Goal: Use online tool/utility: Use online tool/utility

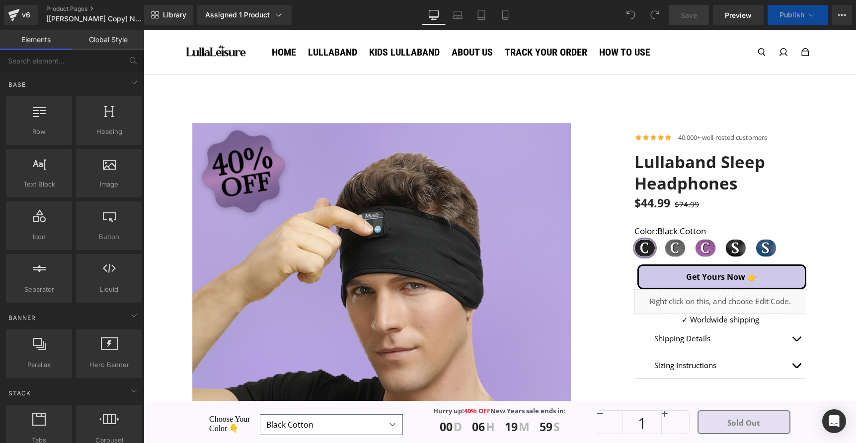
select select "Navy Silk (L)"
select select "Black Cotton"
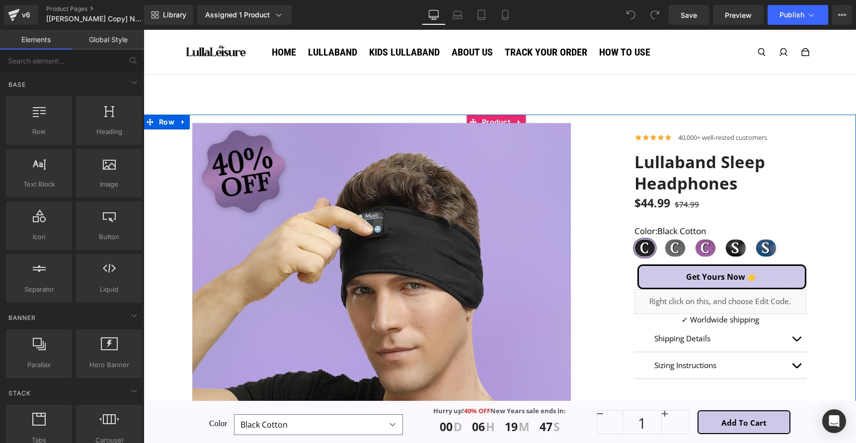
click at [168, 169] on div at bounding box center [381, 317] width 475 height 404
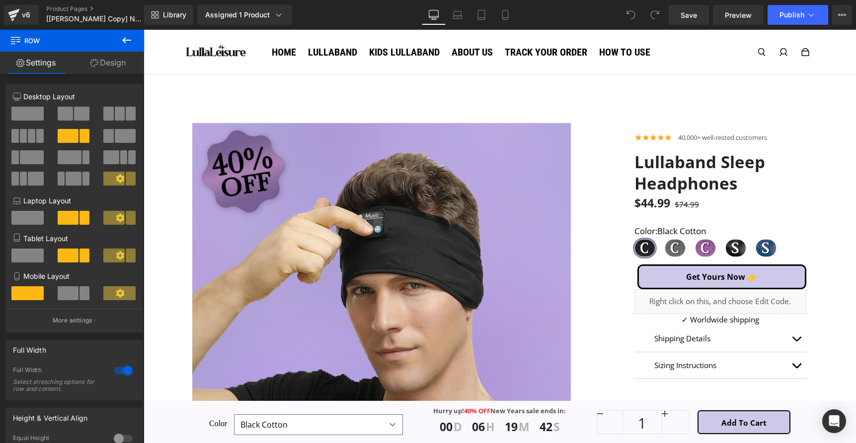
click at [127, 43] on icon at bounding box center [127, 40] width 12 height 12
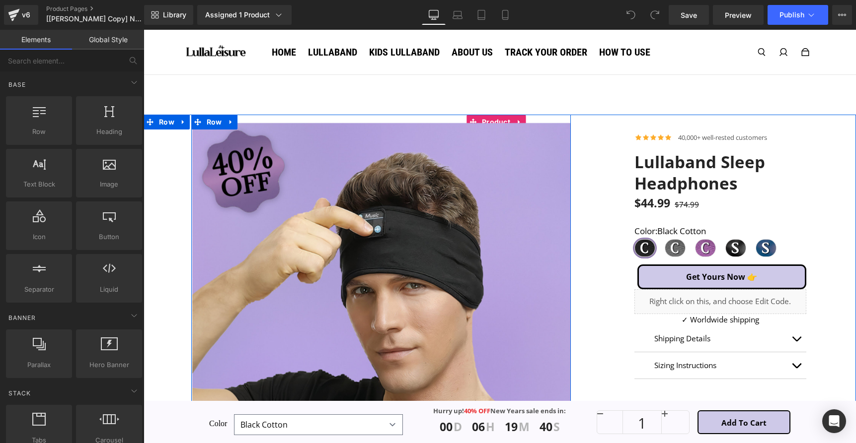
click at [499, 120] on div at bounding box center [381, 314] width 380 height 399
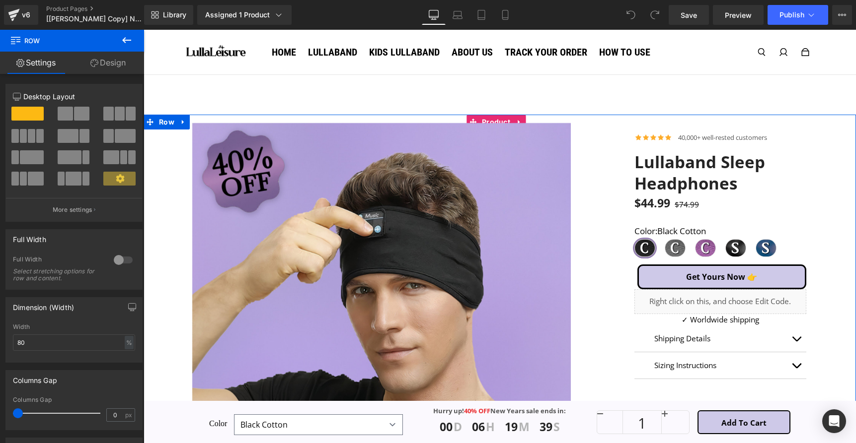
click at [174, 124] on div at bounding box center [381, 317] width 475 height 404
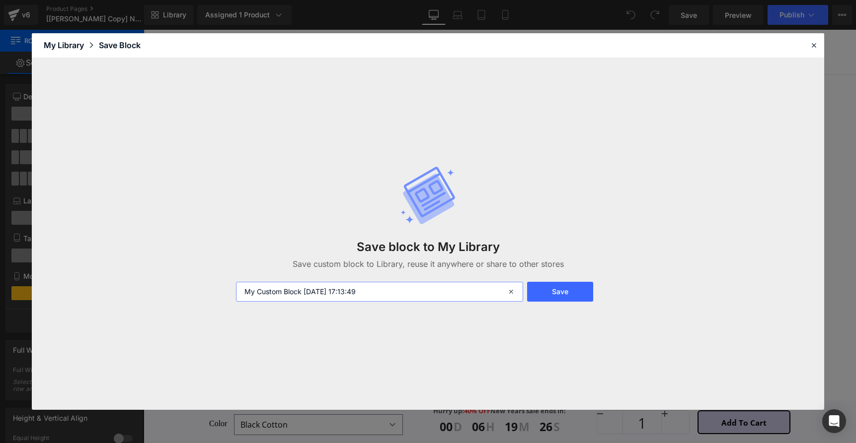
click at [438, 297] on input "My Custom Block [DATE] 17:13:49" at bounding box center [379, 292] width 287 height 20
type input "LL product row"
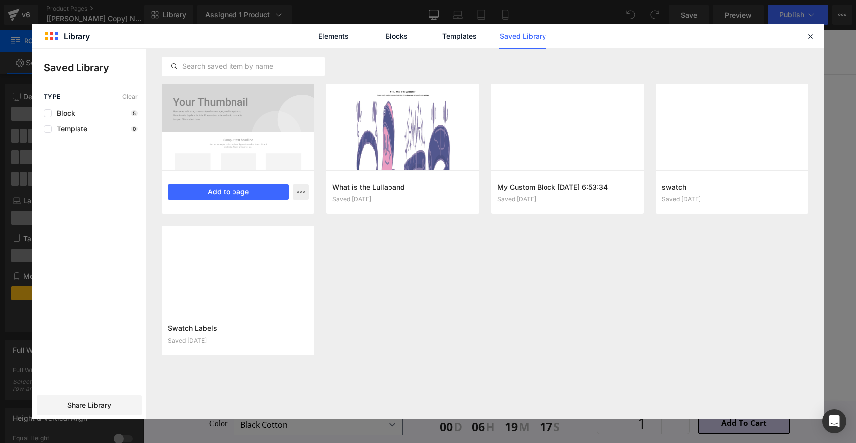
click at [268, 158] on div at bounding box center [238, 127] width 152 height 86
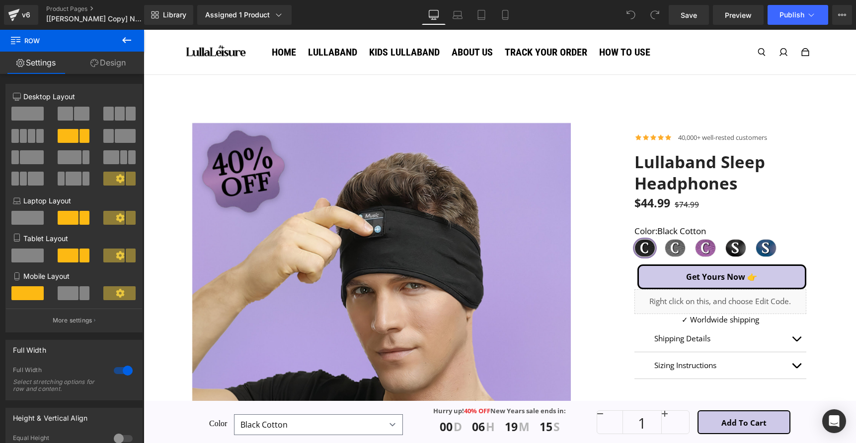
drag, startPoint x: 988, startPoint y: 293, endPoint x: 842, endPoint y: 262, distance: 148.7
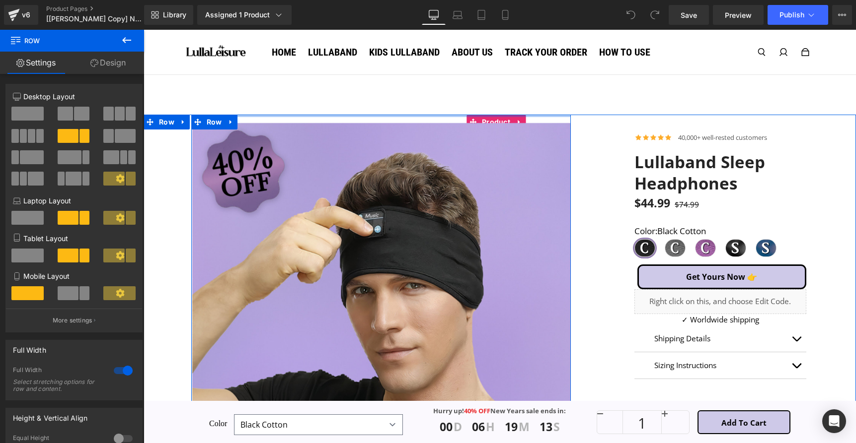
click at [495, 118] on div at bounding box center [381, 314] width 380 height 399
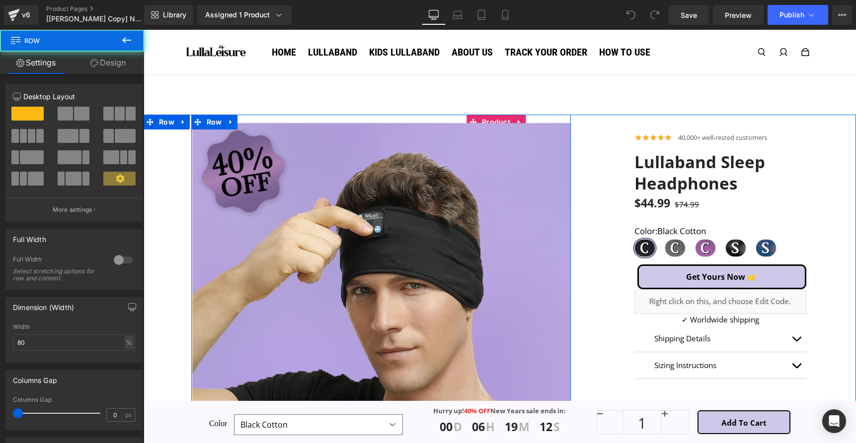
click at [495, 120] on div at bounding box center [381, 314] width 380 height 399
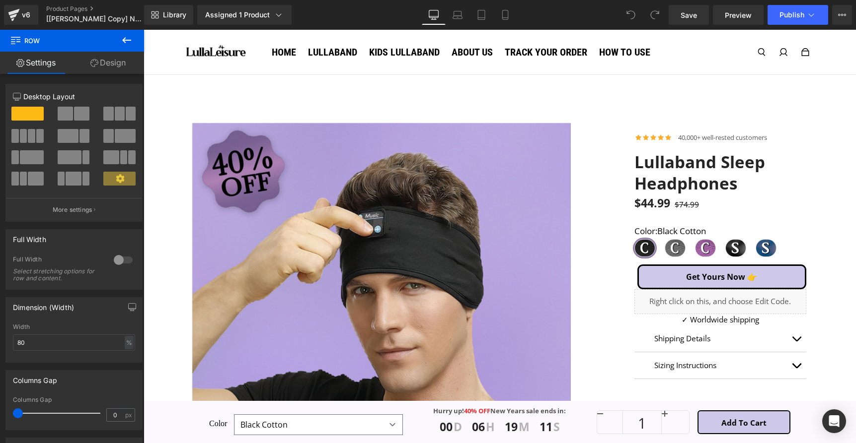
click at [139, 38] on button at bounding box center [126, 41] width 35 height 22
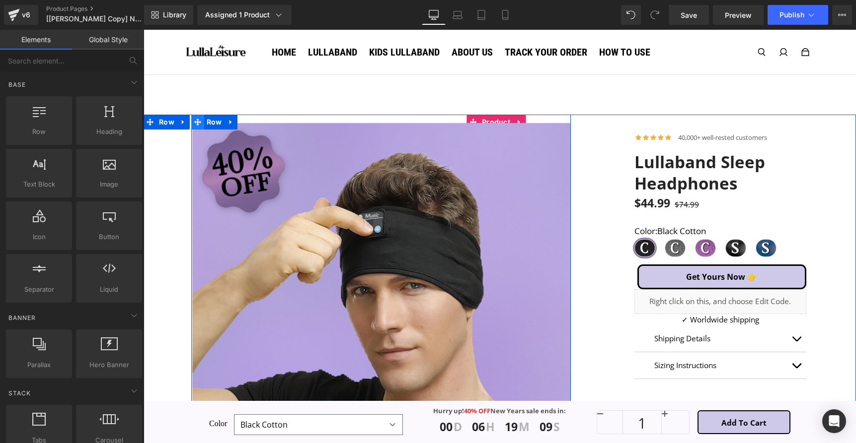
click at [200, 122] on span at bounding box center [197, 122] width 13 height 15
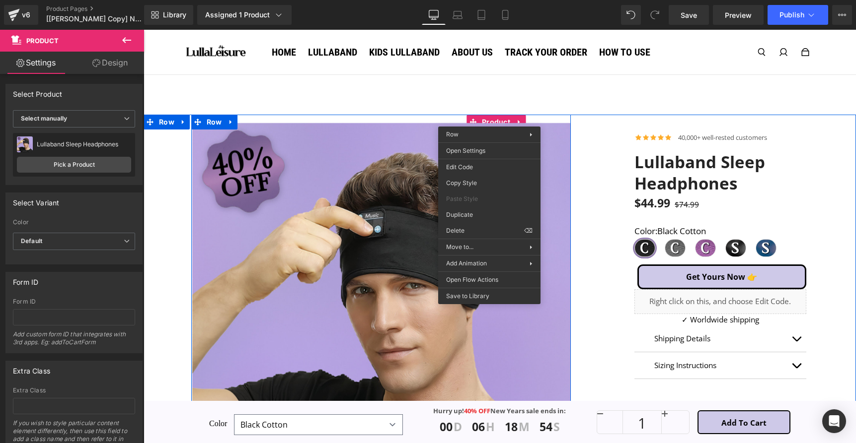
click at [501, 119] on div at bounding box center [381, 314] width 380 height 399
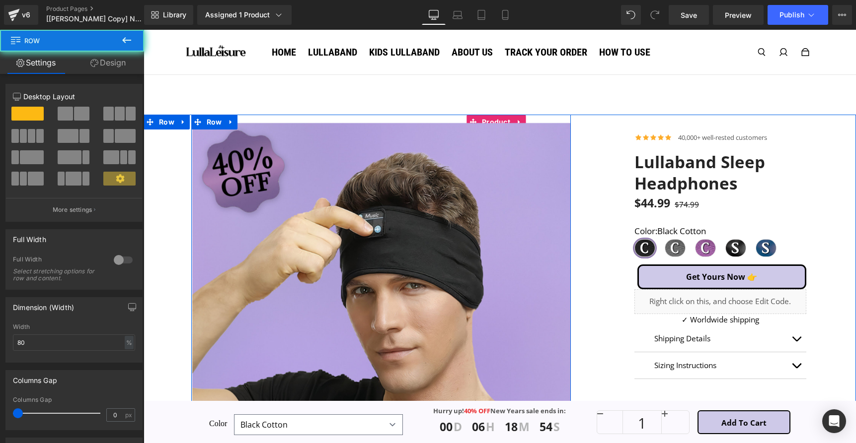
click at [503, 120] on div at bounding box center [381, 314] width 380 height 399
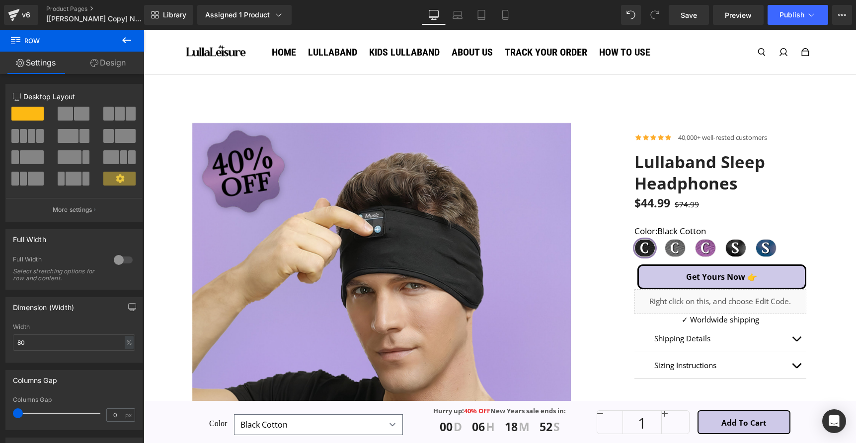
click at [128, 39] on icon at bounding box center [127, 40] width 12 height 12
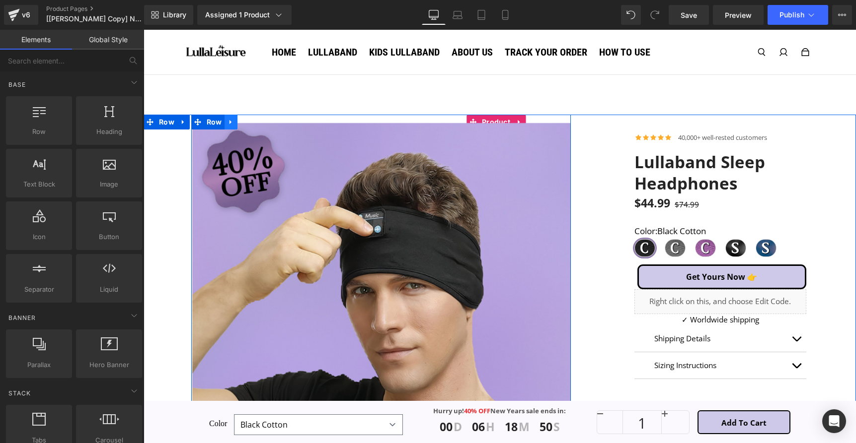
click at [227, 123] on icon at bounding box center [230, 121] width 7 height 7
click at [179, 121] on div at bounding box center [381, 317] width 475 height 404
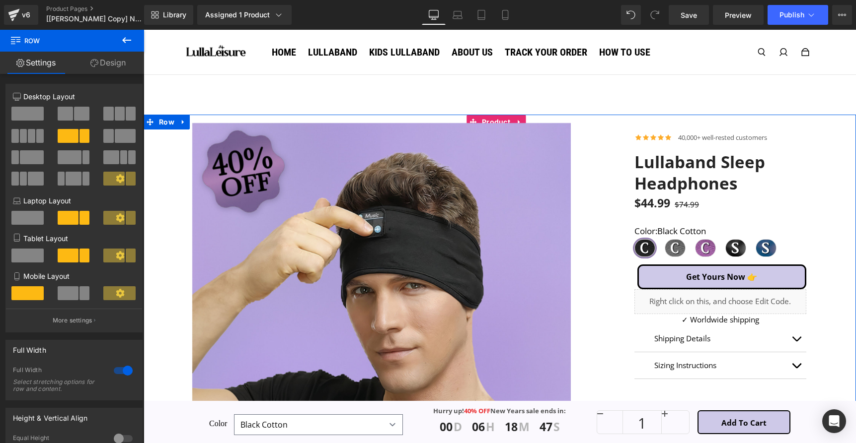
click at [159, 121] on div at bounding box center [381, 317] width 475 height 404
click at [184, 123] on div at bounding box center [381, 317] width 475 height 404
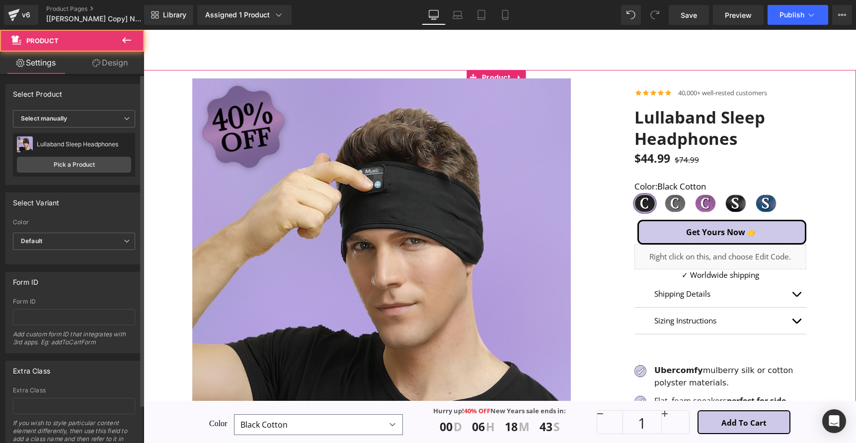
scroll to position [43, 0]
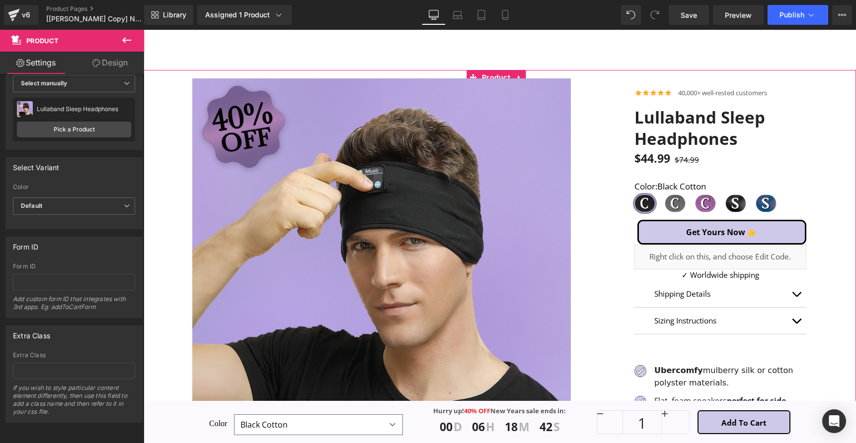
click at [92, 67] on icon at bounding box center [96, 63] width 8 height 8
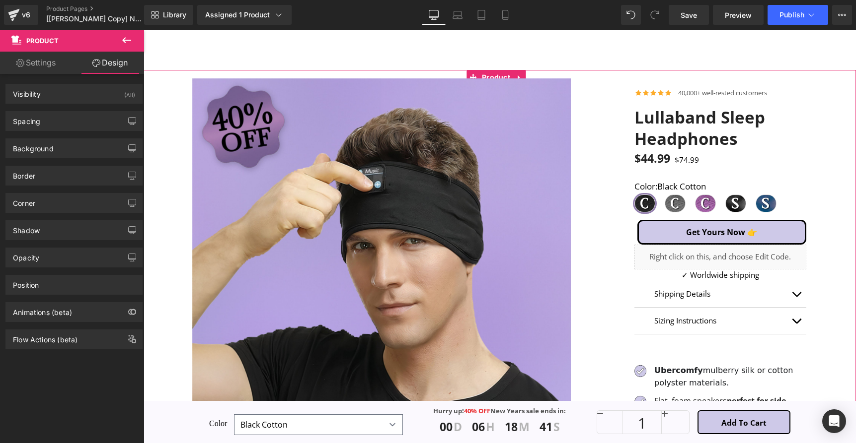
click at [48, 70] on link "Settings" at bounding box center [36, 63] width 72 height 22
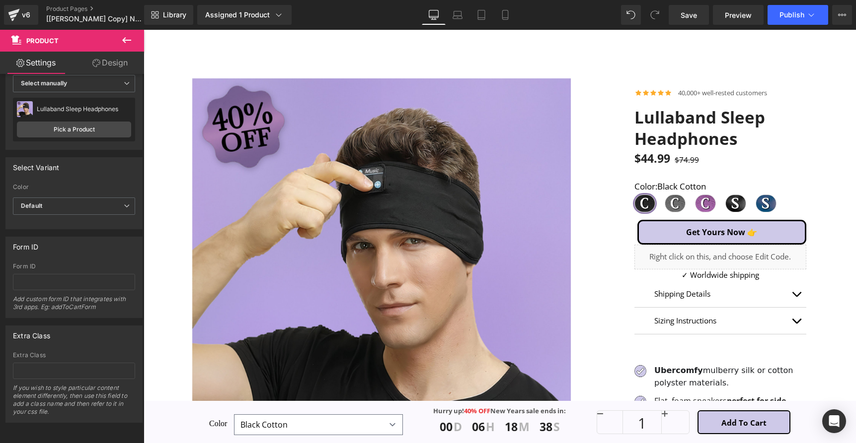
drag, startPoint x: 227, startPoint y: 69, endPoint x: 230, endPoint y: 79, distance: 11.2
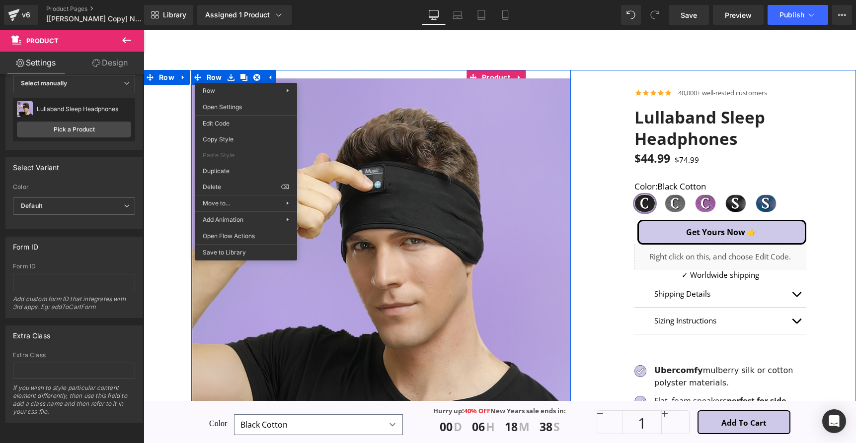
click at [165, 96] on div at bounding box center [381, 272] width 475 height 404
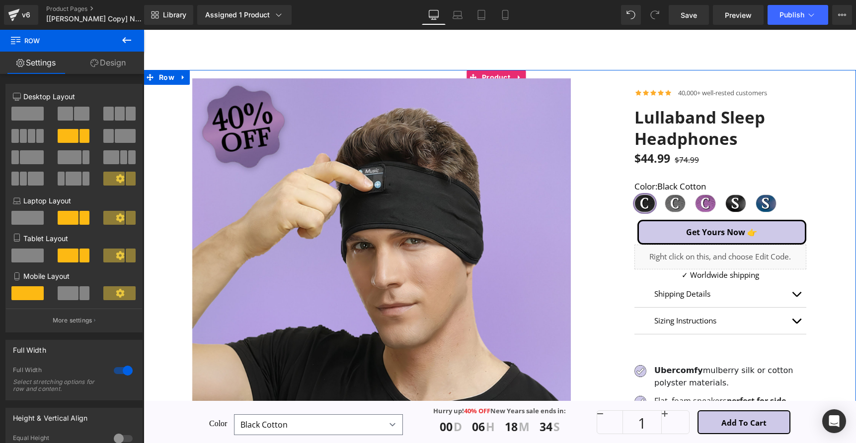
click at [176, 78] on div at bounding box center [381, 272] width 475 height 404
click at [178, 77] on div at bounding box center [381, 272] width 475 height 404
click at [179, 78] on div at bounding box center [381, 272] width 475 height 404
click at [180, 78] on div at bounding box center [381, 272] width 475 height 404
click at [172, 78] on div at bounding box center [381, 272] width 475 height 404
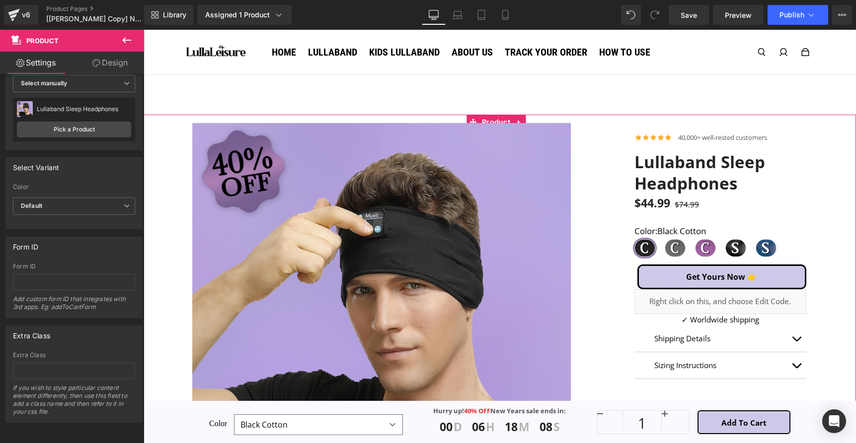
click at [101, 67] on link "Design" at bounding box center [110, 63] width 72 height 22
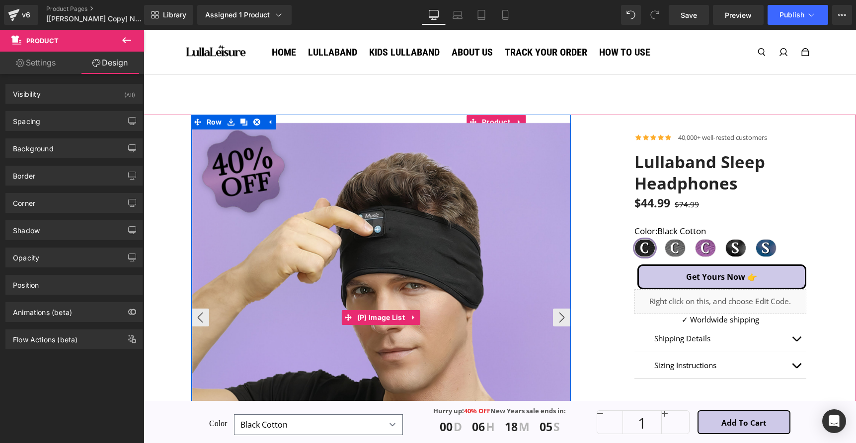
click at [457, 128] on img at bounding box center [382, 313] width 380 height 380
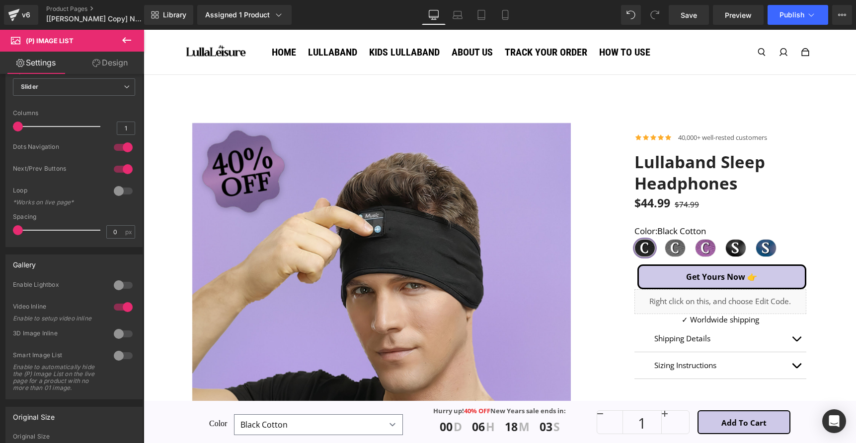
click at [117, 47] on button at bounding box center [126, 41] width 35 height 22
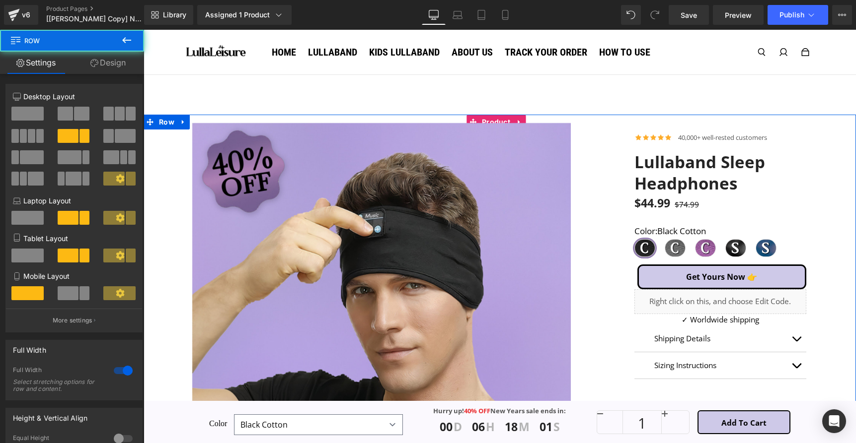
click at [172, 127] on div at bounding box center [381, 317] width 475 height 404
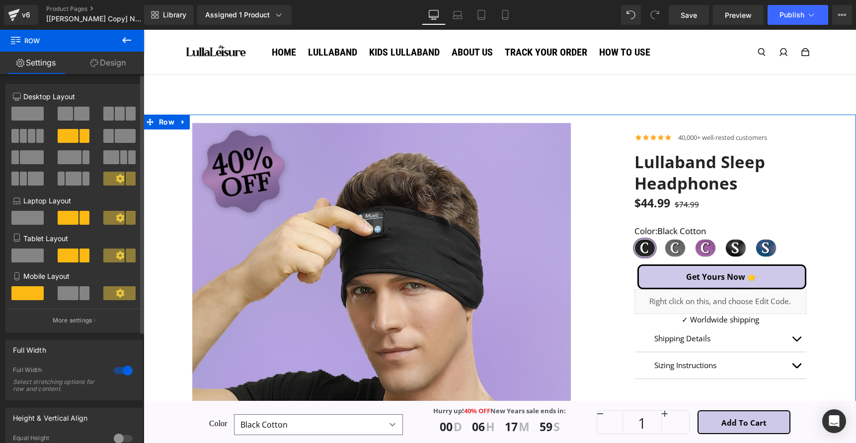
click at [117, 74] on div "8+4 8+4 12+12 Column Size Customizer 8+4 Desktop Layout Laptop Layout Tablet La…" at bounding box center [74, 324] width 148 height 500
click at [116, 71] on link "Design" at bounding box center [108, 63] width 72 height 22
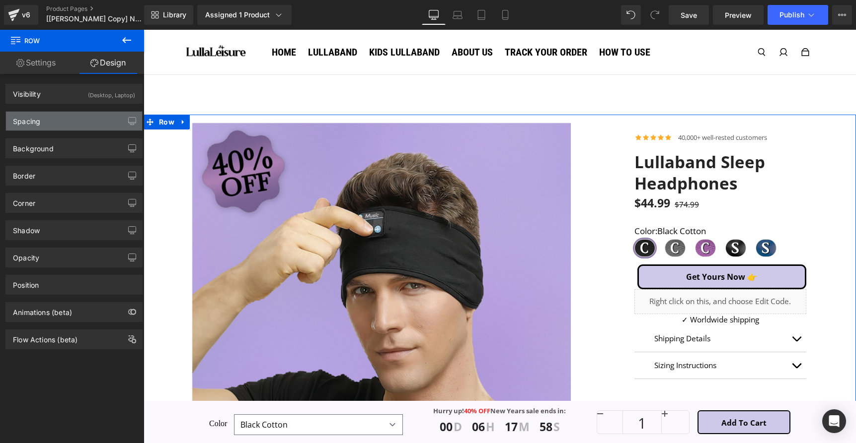
click at [97, 126] on div "Spacing" at bounding box center [74, 121] width 136 height 19
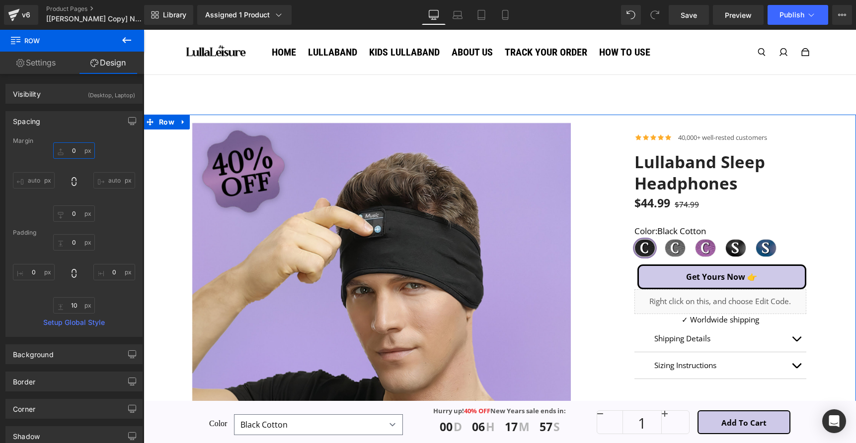
click at [78, 154] on input "text" at bounding box center [74, 151] width 42 height 16
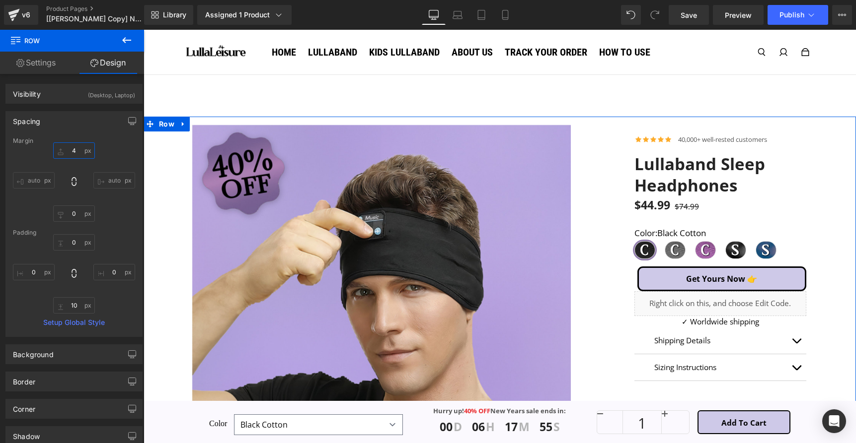
type input "40"
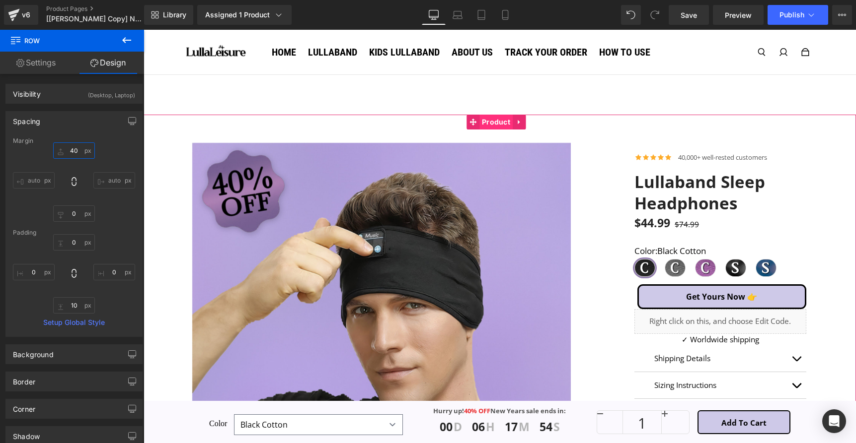
click at [480, 120] on span "Product" at bounding box center [495, 122] width 33 height 15
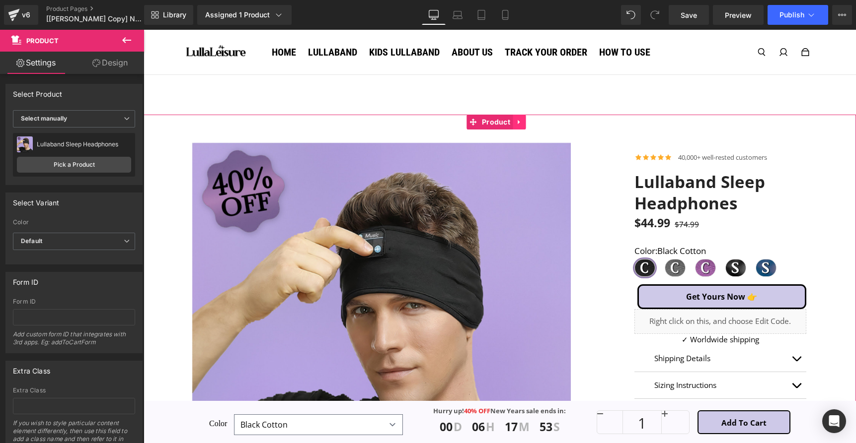
click at [515, 120] on icon at bounding box center [518, 121] width 7 height 7
click at [499, 122] on icon at bounding box center [499, 122] width 7 height 7
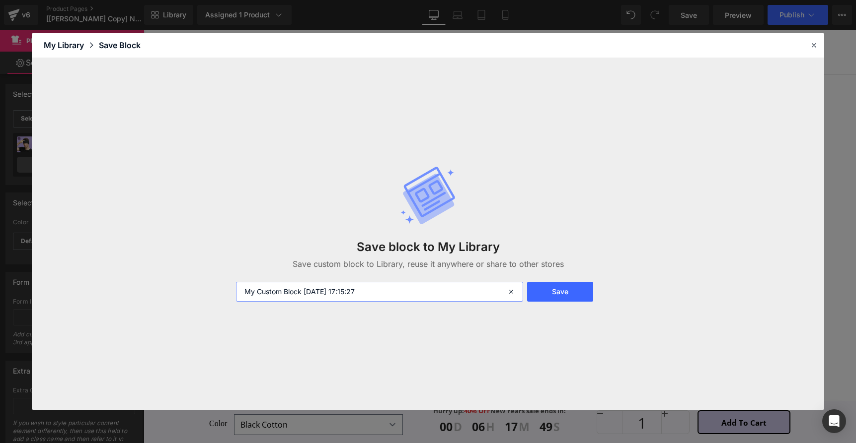
click at [414, 295] on input "My Custom Block [DATE] 17:15:27" at bounding box center [379, 292] width 287 height 20
type input "LL product"
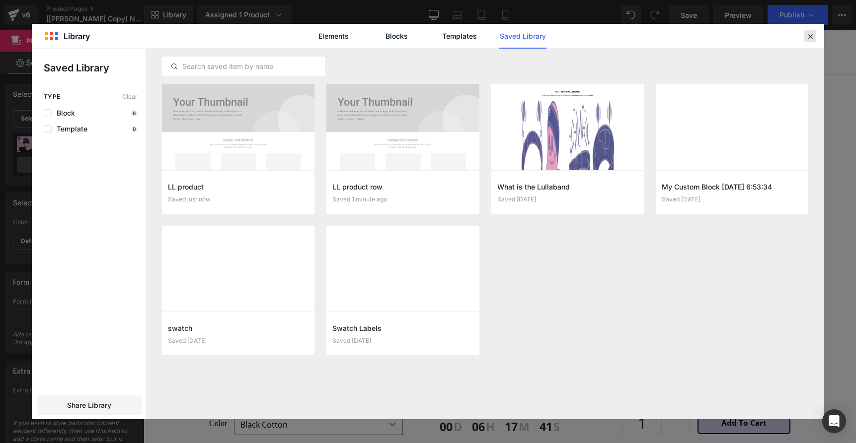
click at [0, 0] on div at bounding box center [0, 0] width 0 height 0
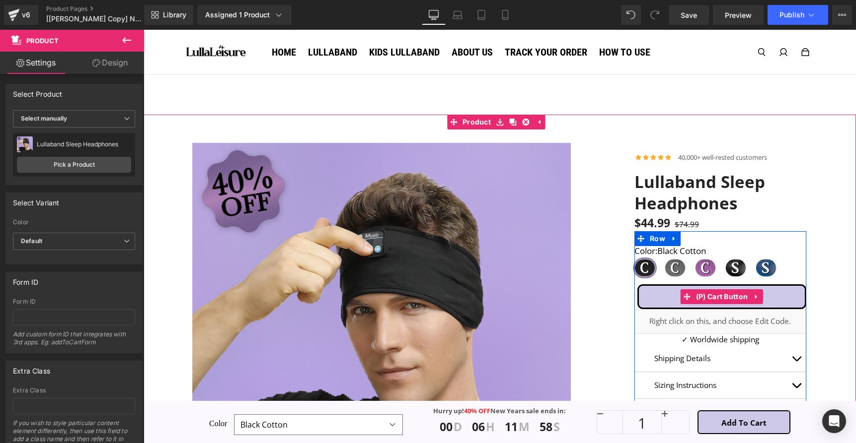
click at [705, 296] on span "(P) Cart Button" at bounding box center [721, 297] width 57 height 15
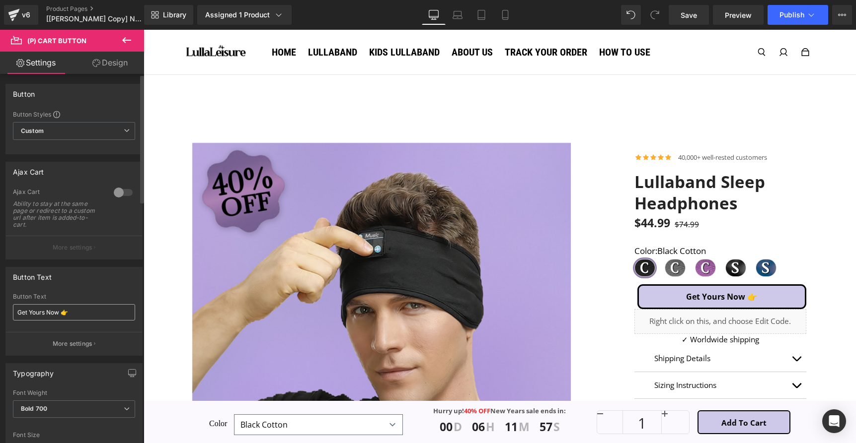
scroll to position [182, 0]
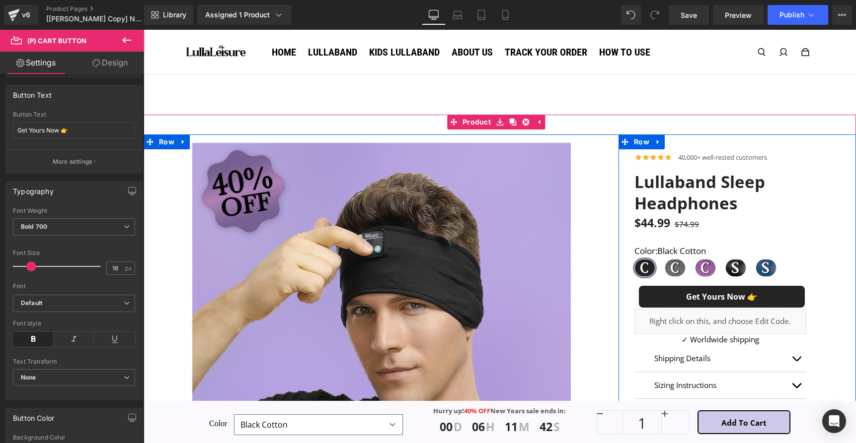
click at [637, 302] on button "Get Yours Now 👉" at bounding box center [721, 297] width 169 height 25
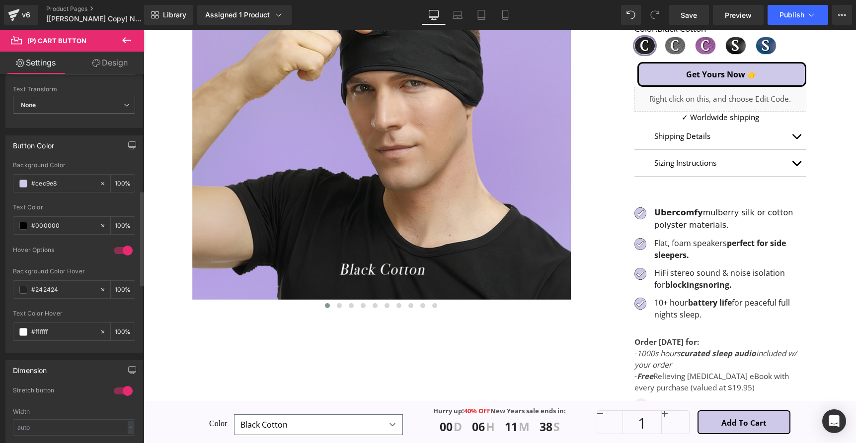
scroll to position [452, 0]
click at [67, 188] on input "#cec9e8" at bounding box center [63, 186] width 64 height 11
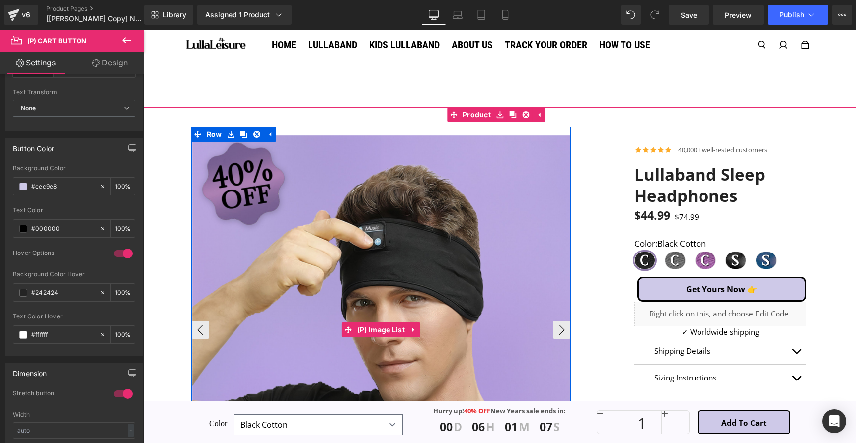
scroll to position [0, 0]
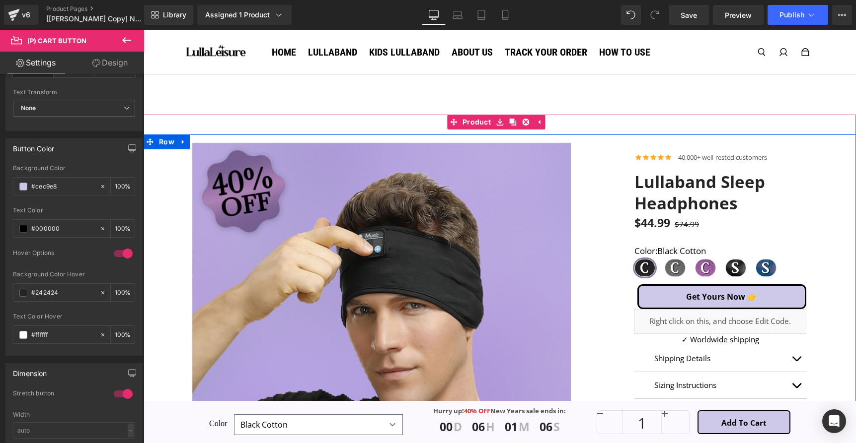
click at [641, 186] on link "Lullaband Sleep Headphones" at bounding box center [720, 193] width 172 height 43
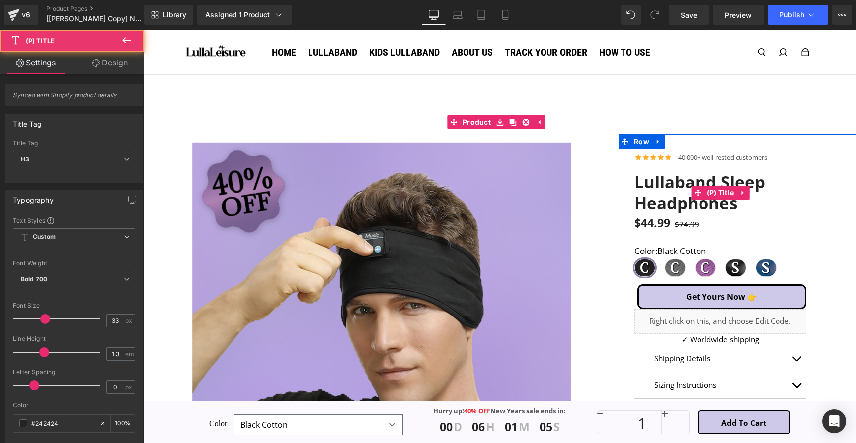
click at [642, 186] on link "Lullaband Sleep Headphones" at bounding box center [720, 193] width 172 height 43
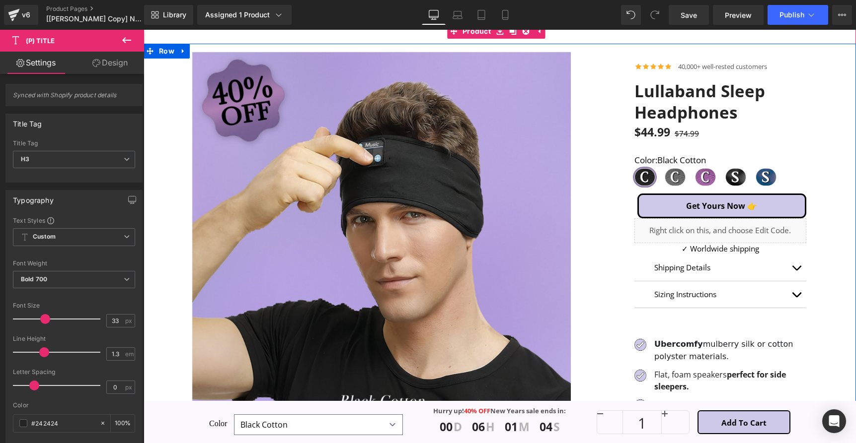
scroll to position [136, 0]
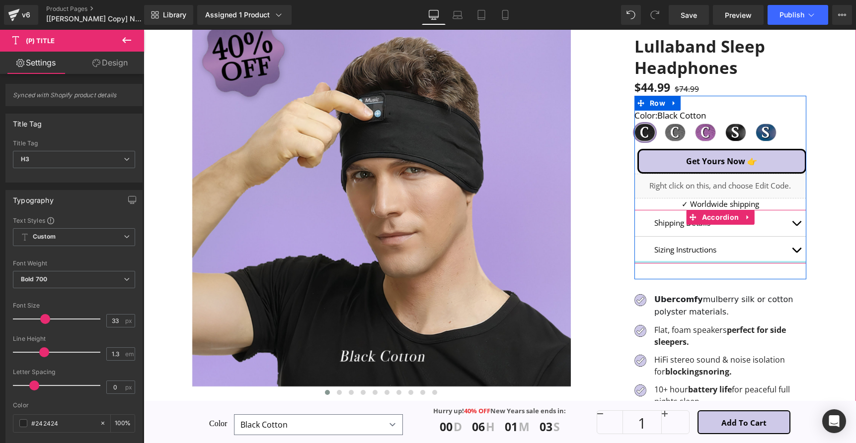
click at [720, 307] on div "Uber comfy mulberry silk or cotton polyster materials. Text Block" at bounding box center [729, 305] width 154 height 25
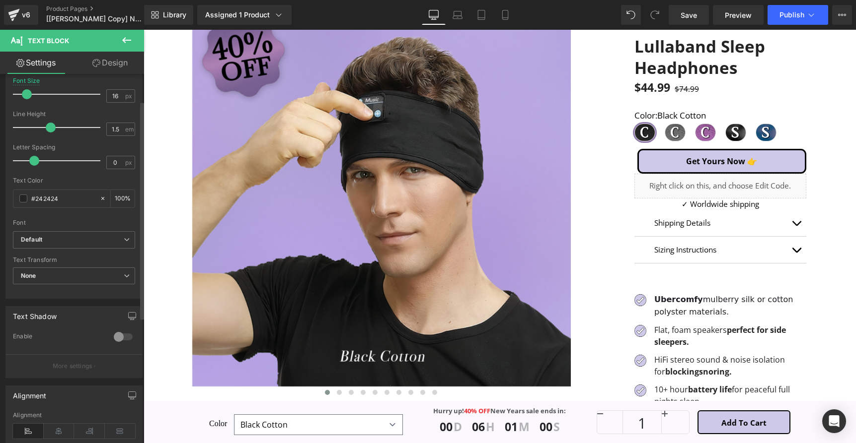
scroll to position [0, 0]
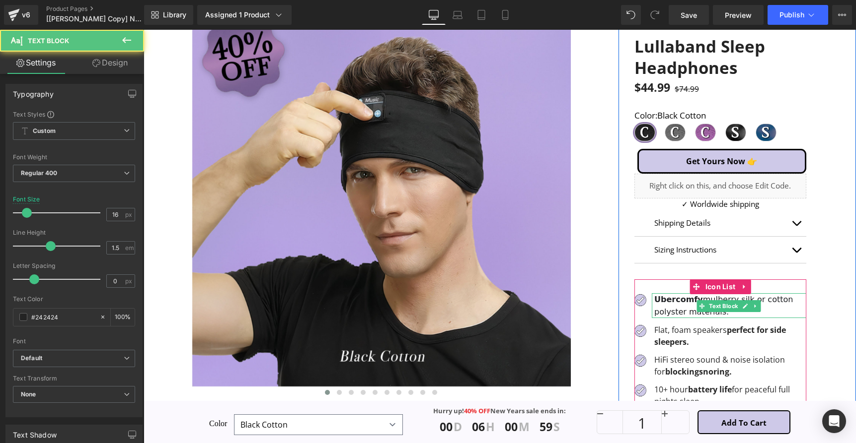
click at [661, 312] on font "Uber comfy mulberry silk or cotton polyster materials." at bounding box center [723, 306] width 139 height 22
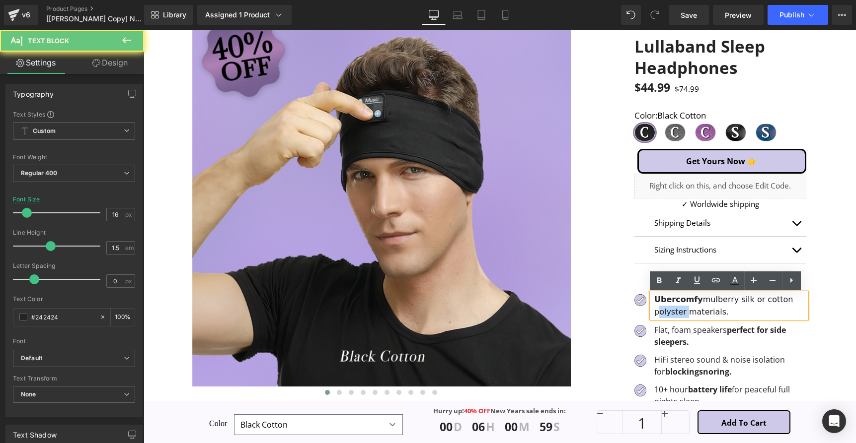
click at [661, 312] on font "Uber comfy mulberry silk or cotton polyster materials." at bounding box center [723, 306] width 139 height 22
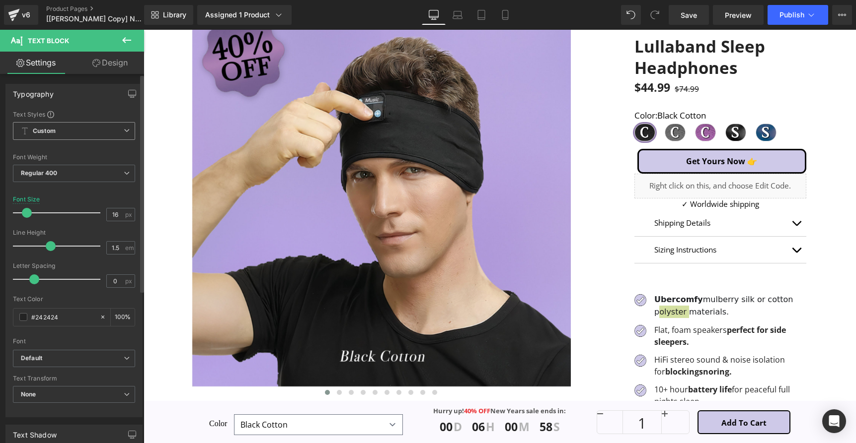
click at [107, 128] on span "Custom Setup Global Style" at bounding box center [74, 131] width 122 height 18
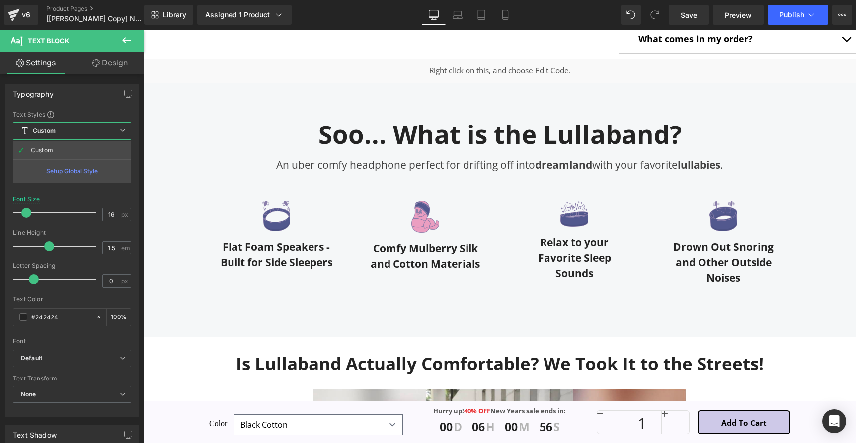
scroll to position [754, 0]
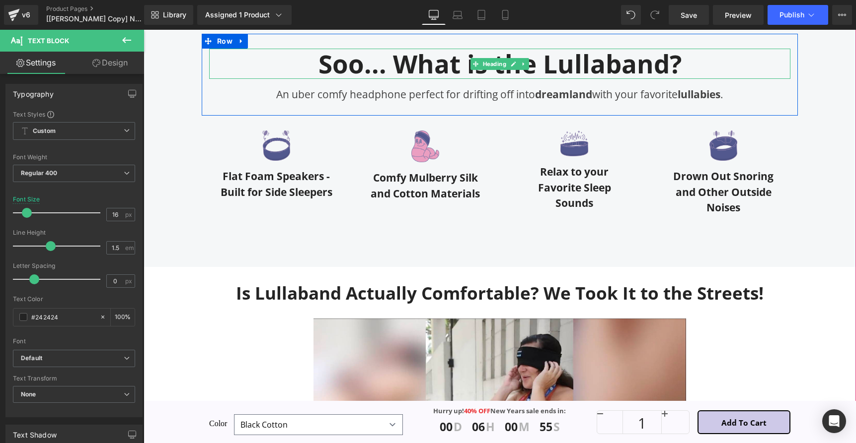
click at [427, 56] on h2 "Soo... What is the Lullaband?" at bounding box center [499, 64] width 581 height 30
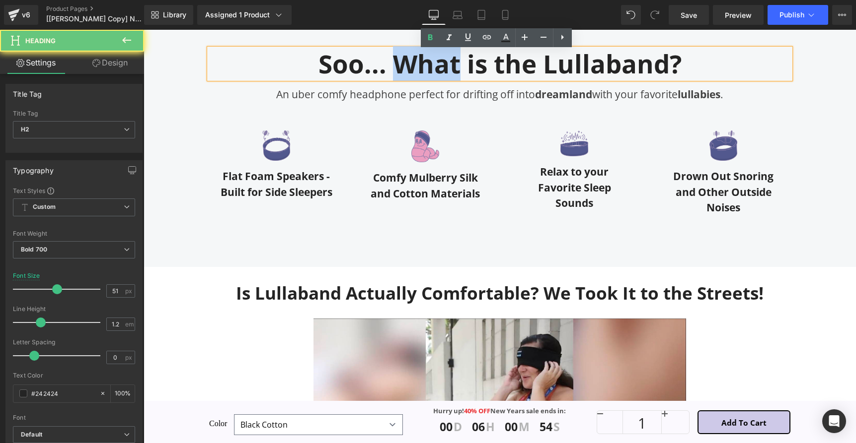
click at [427, 56] on h2 "Soo... What is the Lullaband?" at bounding box center [499, 64] width 581 height 30
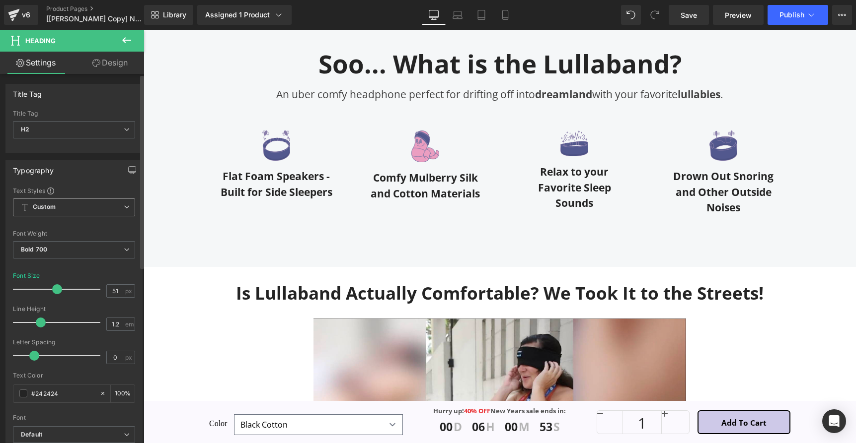
click at [110, 208] on span "Custom Setup Global Style" at bounding box center [74, 208] width 122 height 18
click at [95, 231] on li "Custom" at bounding box center [72, 227] width 118 height 18
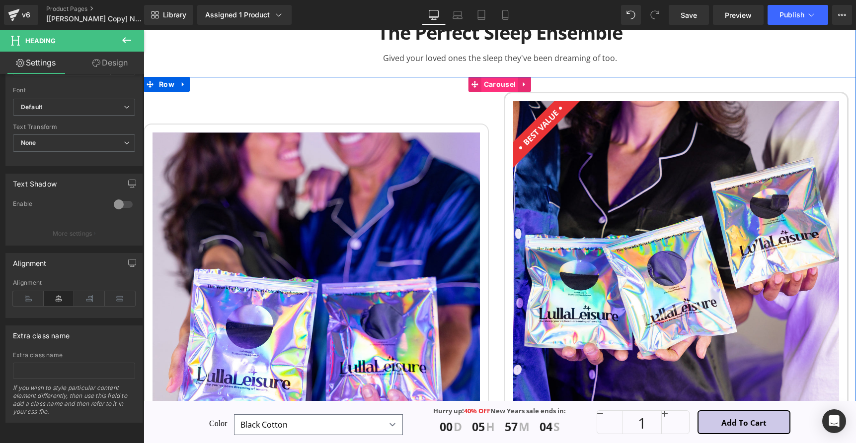
scroll to position [1654, 0]
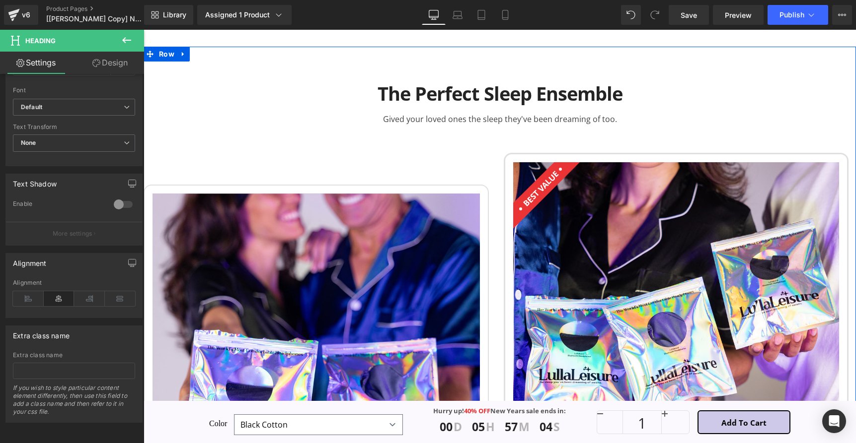
click at [630, 89] on h2 "The Perfect Sleep Ensemble" at bounding box center [500, 93] width 712 height 23
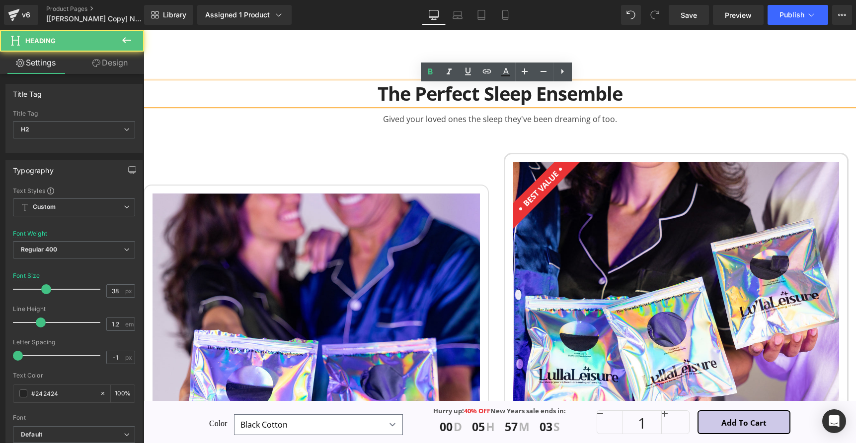
click at [279, 66] on div "The Perfect Sleep Ensemble Heading Gived your loved ones the sleep they've been…" at bounding box center [500, 420] width 712 height 746
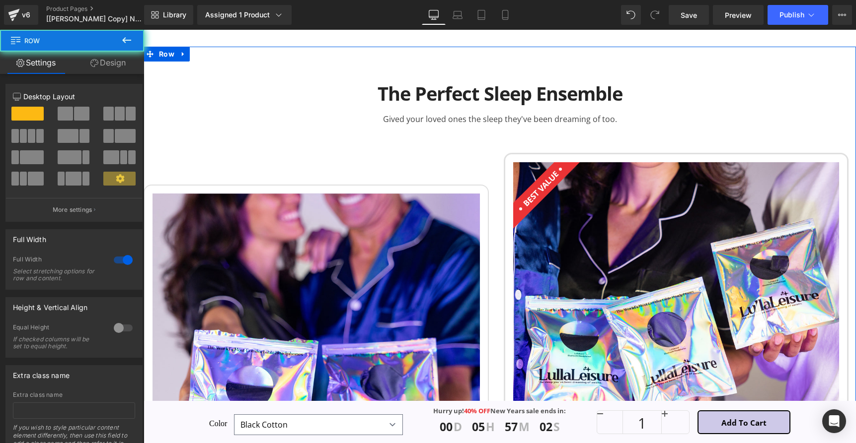
click at [221, 69] on div "The Perfect Sleep Ensemble Heading Gived your loved ones the sleep they've been…" at bounding box center [500, 420] width 712 height 746
click at [189, 60] on div "The Perfect Sleep Ensemble Heading Gived your loved ones the sleep they've been…" at bounding box center [500, 420] width 712 height 746
click at [180, 58] on icon at bounding box center [183, 54] width 7 height 7
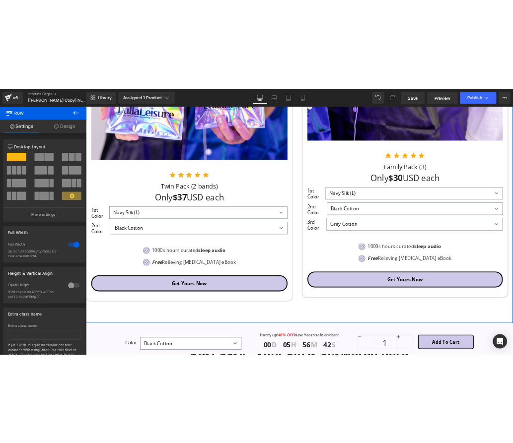
scroll to position [2286, 0]
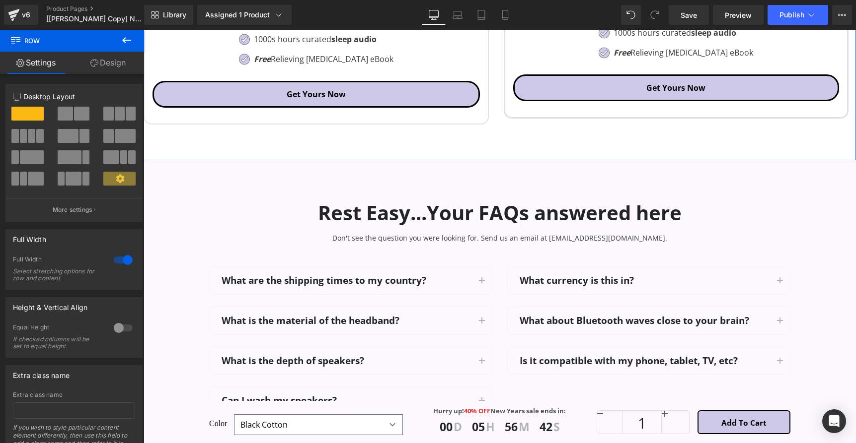
click at [430, 195] on div "Rest Easy...Your FAQs answered here Heading Don't see the question you were loo…" at bounding box center [499, 216] width 397 height 63
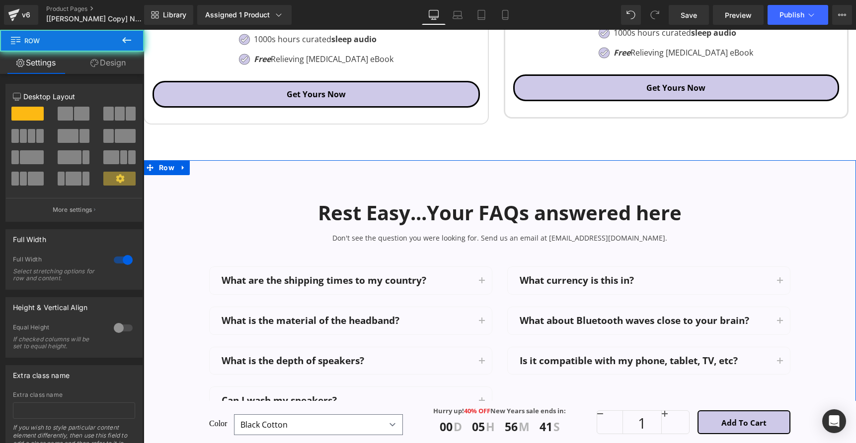
click at [233, 183] on div "Rest Easy...Your FAQs answered here Heading Don't see the question you were loo…" at bounding box center [500, 331] width 712 height 343
click at [182, 170] on icon at bounding box center [183, 168] width 2 height 4
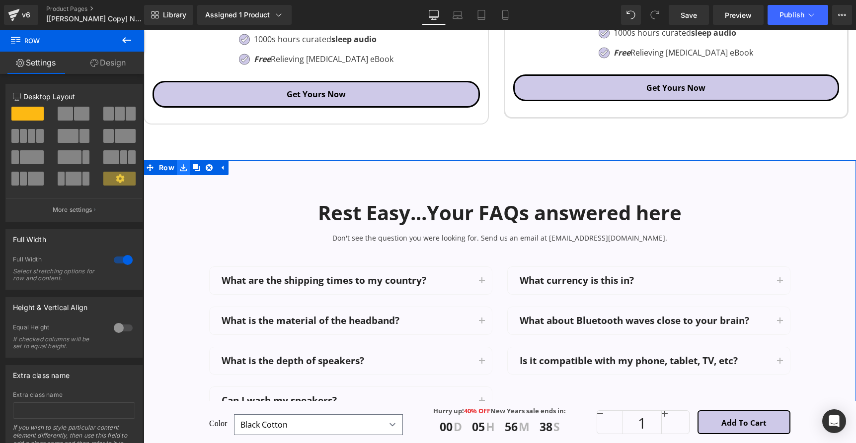
click at [183, 172] on link at bounding box center [183, 167] width 13 height 15
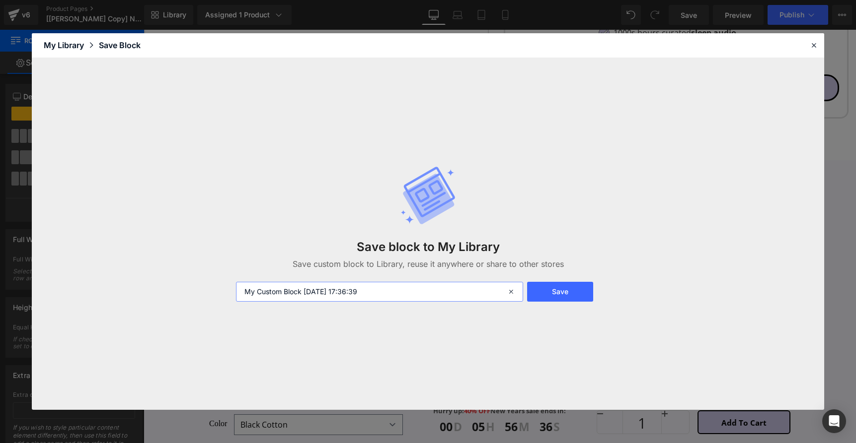
click at [419, 291] on input "My Custom Block [DATE] 17:36:39" at bounding box center [379, 292] width 287 height 20
click at [418, 291] on input "My Custom Block [DATE] 17:36:39" at bounding box center [379, 292] width 287 height 20
type input "faq"
click at [562, 291] on button "Save" at bounding box center [560, 292] width 66 height 20
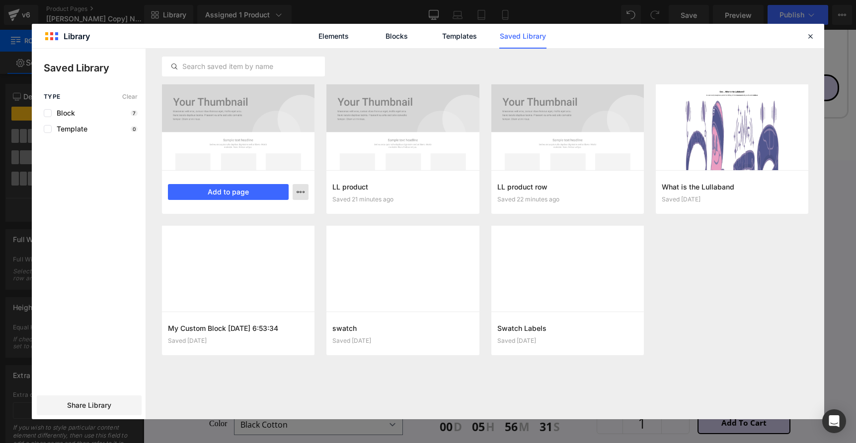
click at [301, 193] on icon "button" at bounding box center [300, 192] width 8 height 8
click at [300, 193] on div at bounding box center [428, 234] width 792 height 371
click at [809, 35] on icon at bounding box center [809, 36] width 9 height 9
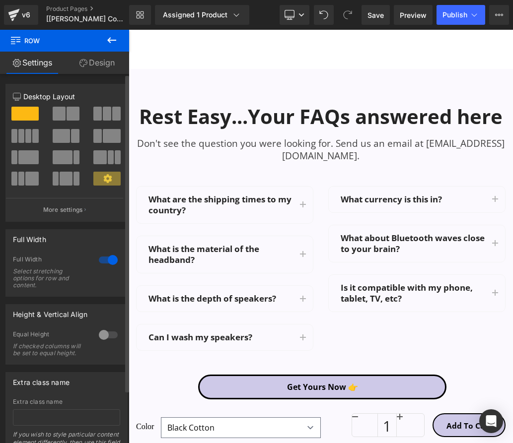
scroll to position [2518, 0]
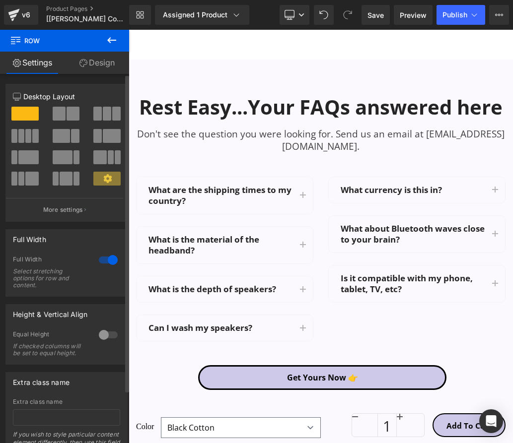
click at [209, 188] on div "What are the shipping times to my country? Text Block" at bounding box center [220, 196] width 145 height 22
click at [209, 188] on p "What are the shipping times to my country?" at bounding box center [220, 196] width 145 height 22
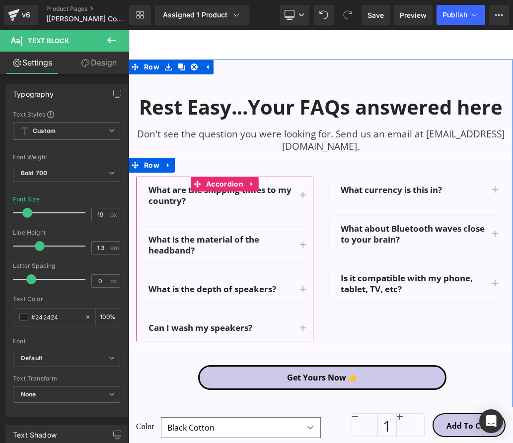
click at [297, 188] on button "button" at bounding box center [303, 195] width 20 height 37
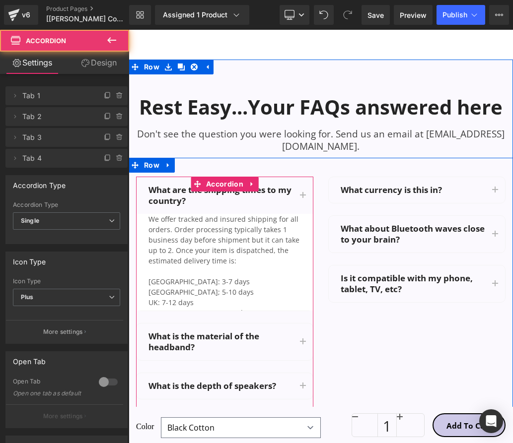
click at [195, 216] on div "We offer tracked and insured shipping for all orders. Order processing typicall…" at bounding box center [224, 276] width 152 height 125
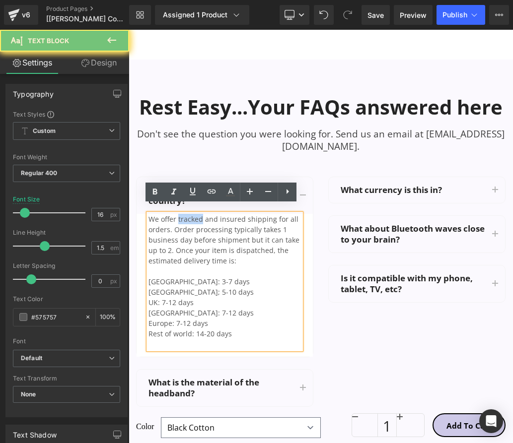
click at [195, 216] on div "We offer tracked and insured shipping for all orders. Order processing typicall…" at bounding box center [224, 282] width 152 height 136
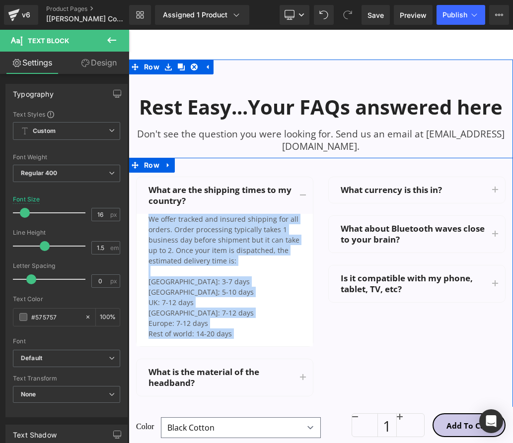
click at [293, 193] on button "button" at bounding box center [303, 195] width 20 height 37
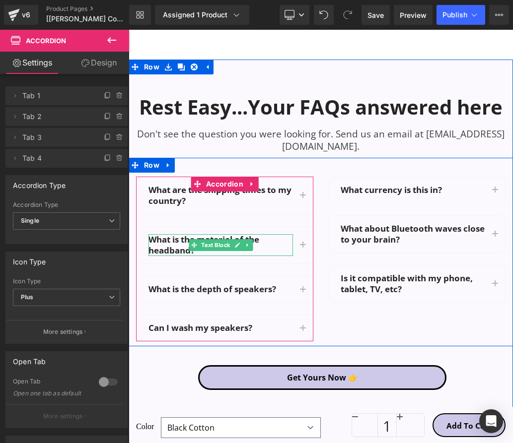
click at [259, 239] on p "What is the material of the headband?" at bounding box center [220, 245] width 145 height 22
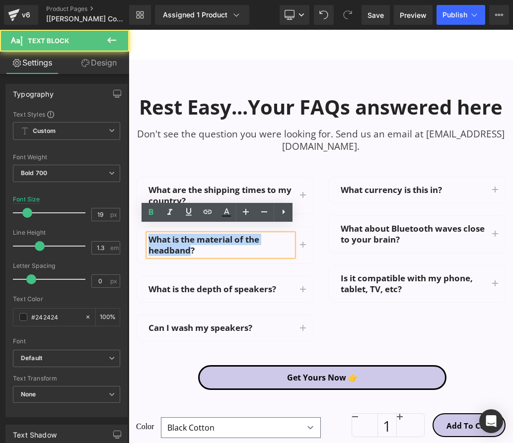
click at [259, 239] on p "What is the material of the headband?" at bounding box center [220, 245] width 145 height 22
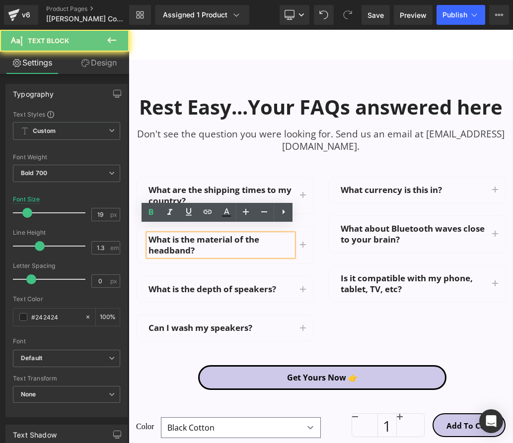
click at [259, 239] on p "What is the material of the headband?" at bounding box center [220, 245] width 145 height 22
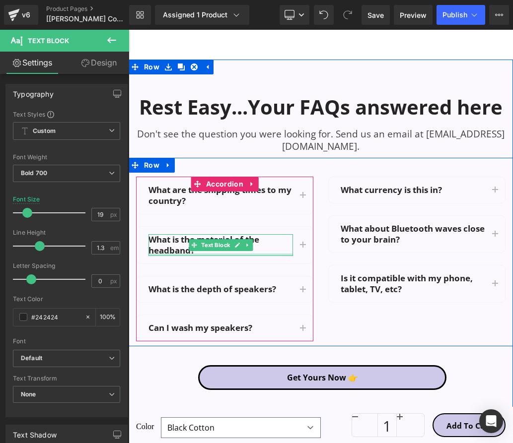
drag, startPoint x: 239, startPoint y: 247, endPoint x: 287, endPoint y: 249, distance: 48.2
click at [239, 247] on div "What is the material of the headband? Text Block" at bounding box center [220, 245] width 145 height 22
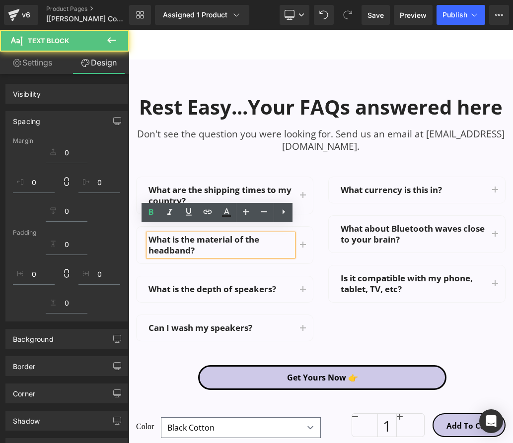
click at [289, 246] on p "What is the material of the headband?" at bounding box center [220, 245] width 145 height 22
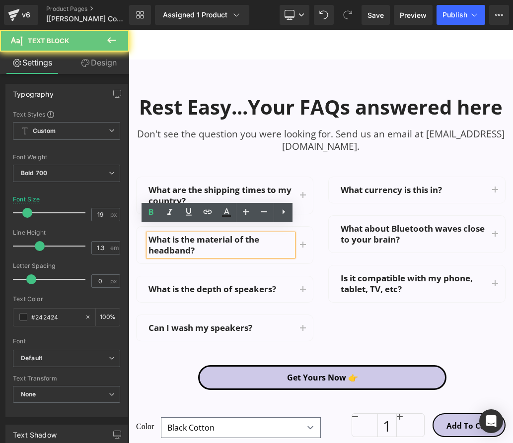
click at [307, 239] on button "button" at bounding box center [303, 245] width 20 height 37
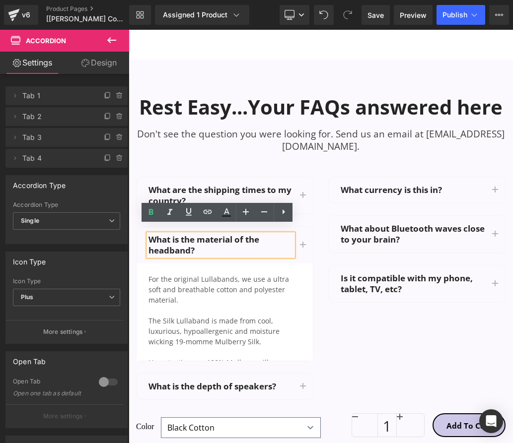
click at [213, 268] on div "For the original Lullabands, we use a ultra soft and breathable cotton and poly…" at bounding box center [224, 285] width 152 height 42
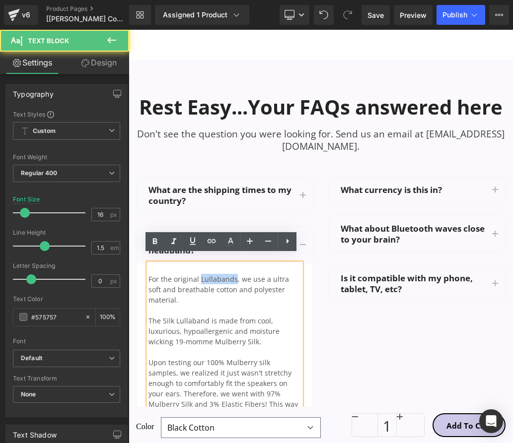
click at [213, 268] on div "For the original Lullabands, we use a ultra soft and breathable cotton and poly…" at bounding box center [224, 285] width 152 height 42
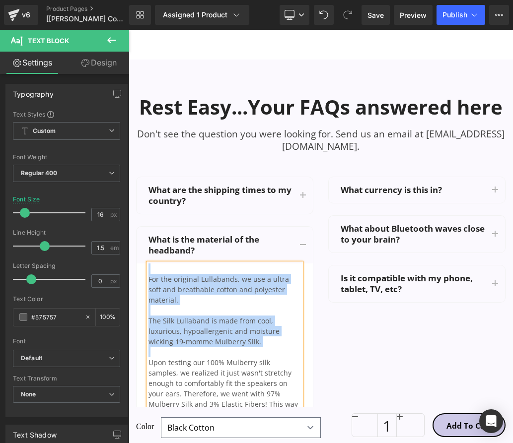
copy div "For the original Lullabands, we use a ultra soft and breathable cotton and poly…"
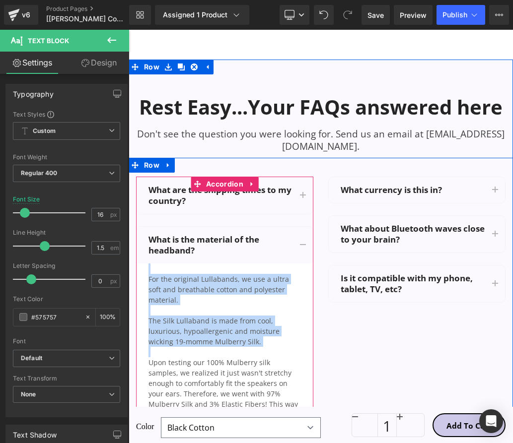
click at [293, 241] on button "button" at bounding box center [303, 245] width 20 height 37
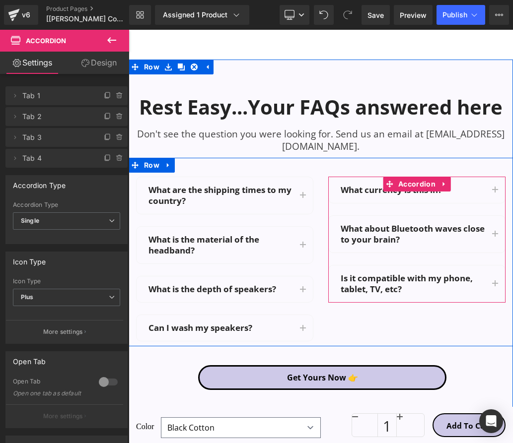
click at [129, 30] on div at bounding box center [129, 30] width 0 height 0
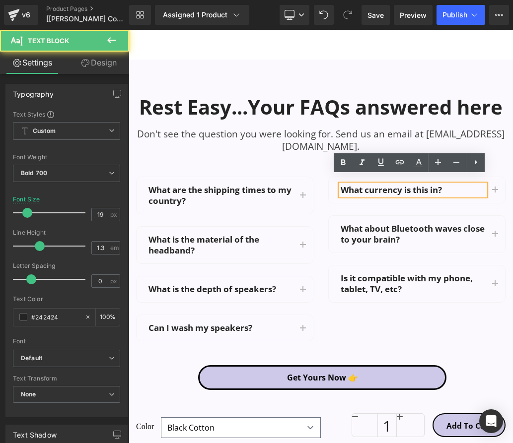
click at [351, 185] on p "What currency is this in?" at bounding box center [413, 190] width 145 height 11
click at [350, 185] on p "What currency is this in?" at bounding box center [413, 190] width 145 height 11
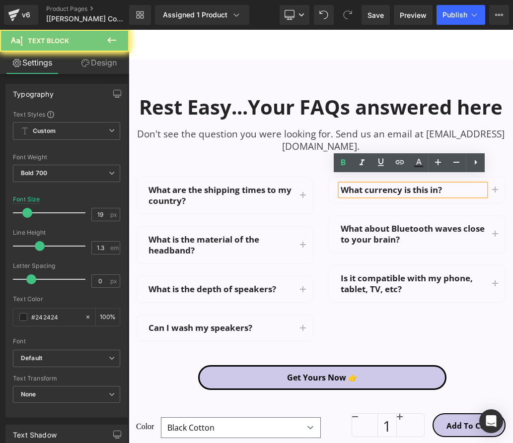
click at [350, 185] on p "What currency is this in?" at bounding box center [413, 190] width 145 height 11
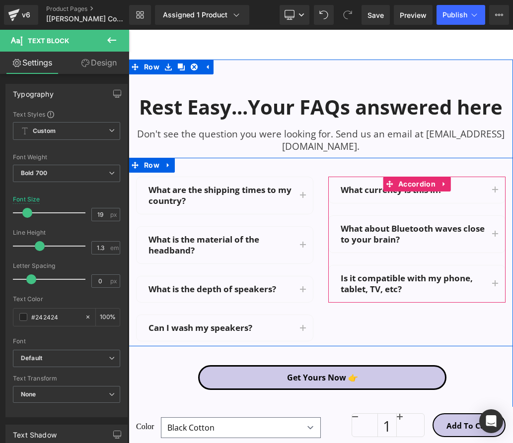
click at [459, 188] on div "What currency is this in? Text Block" at bounding box center [417, 190] width 176 height 26
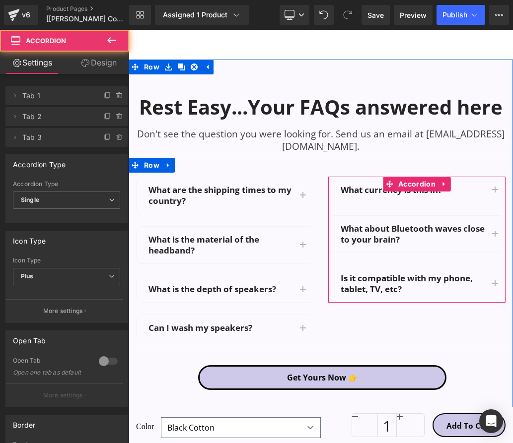
click at [481, 190] on div "What currency is this in? Text Block" at bounding box center [417, 190] width 176 height 26
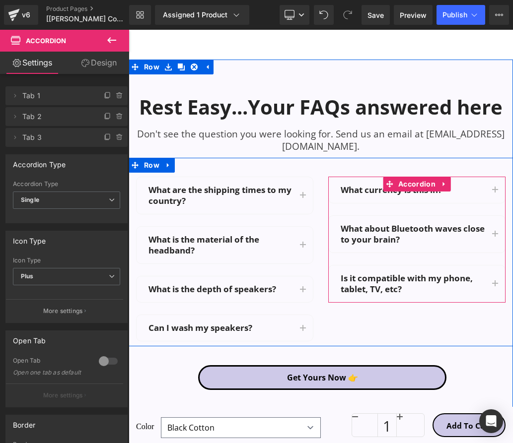
click at [480, 191] on div "What currency is this in? Text Block" at bounding box center [417, 190] width 176 height 26
click at [496, 184] on button "button" at bounding box center [495, 190] width 20 height 26
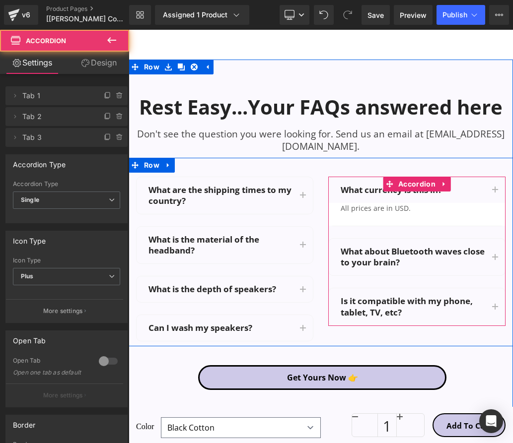
click at [453, 203] on div "All prices are in USD." at bounding box center [417, 208] width 152 height 10
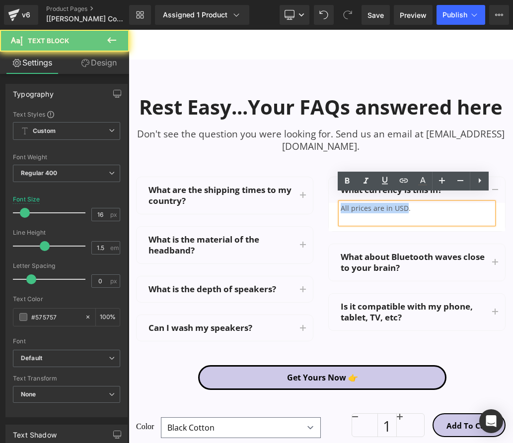
click at [453, 203] on div "All prices are in USD." at bounding box center [417, 213] width 152 height 21
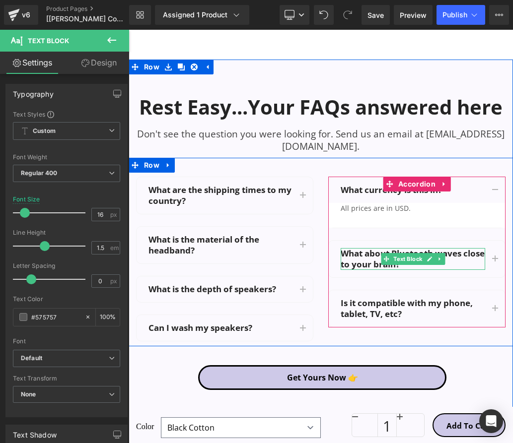
click at [435, 253] on link at bounding box center [440, 259] width 10 height 12
click at [361, 250] on p "What about Bluetooth waves close to your brain?" at bounding box center [413, 259] width 145 height 22
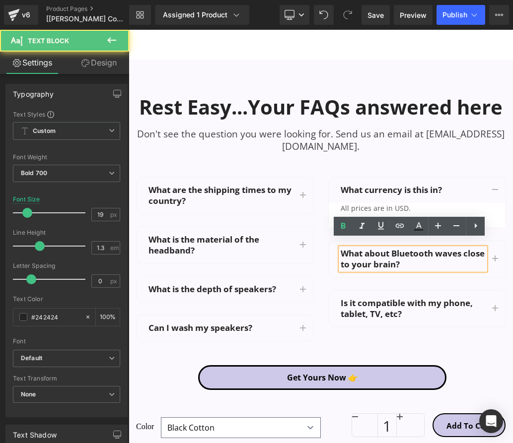
click at [354, 250] on p "What about Bluetooth waves close to your brain?" at bounding box center [413, 259] width 145 height 22
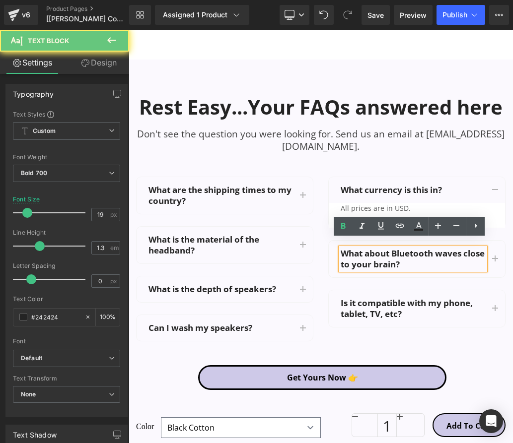
click at [354, 250] on p "What about Bluetooth waves close to your brain?" at bounding box center [413, 259] width 145 height 22
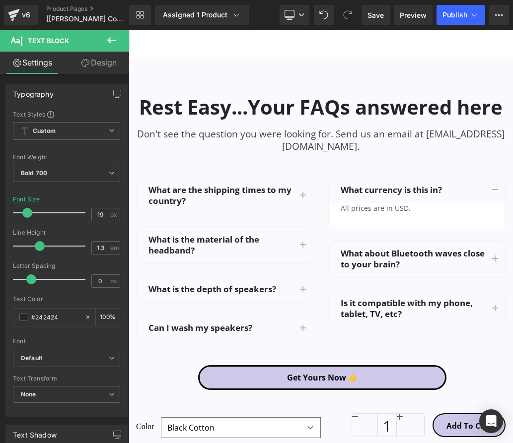
click at [385, 265] on div "What about Bluetooth waves close to your brain? Text Block" at bounding box center [417, 259] width 176 height 37
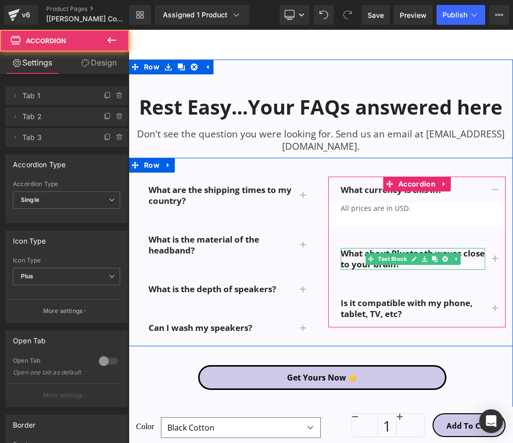
click at [476, 257] on p "What about Bluetooth waves close to your brain?" at bounding box center [413, 259] width 145 height 22
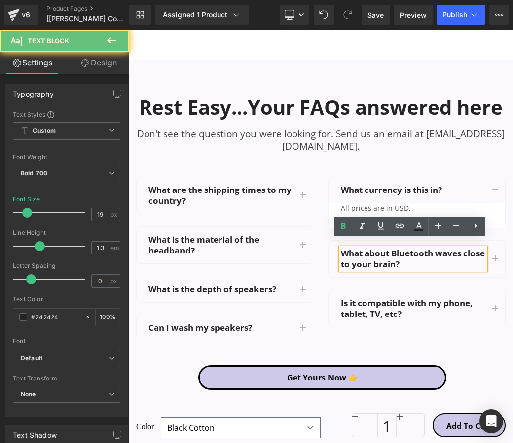
click at [482, 256] on div "What about Bluetooth waves close to your brain?" at bounding box center [413, 259] width 145 height 22
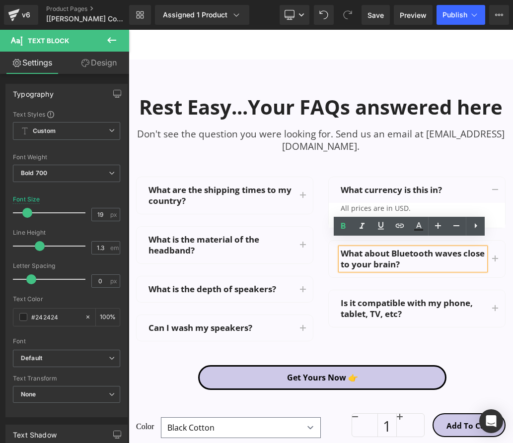
click at [487, 256] on button "button" at bounding box center [495, 259] width 20 height 37
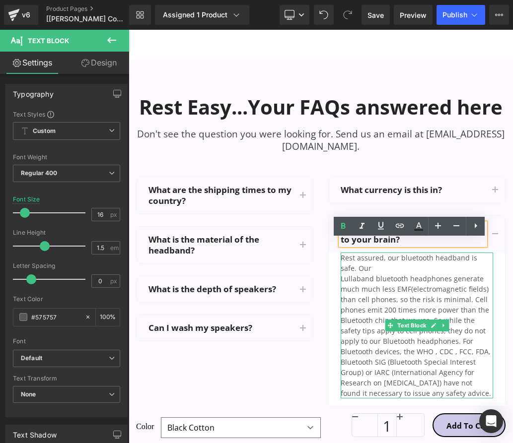
click at [424, 270] on div "Rest assured, our bluetooth headband is safe. Our Lullaband bluetooth headphone…" at bounding box center [417, 326] width 152 height 146
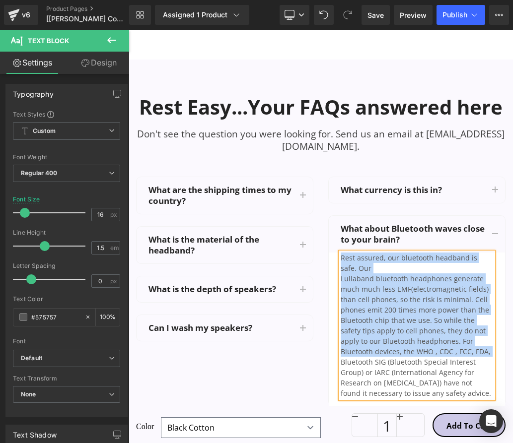
copy div "Rest assured, our bluetooth headband is safe. Our Lullaband bluetooth headphone…"
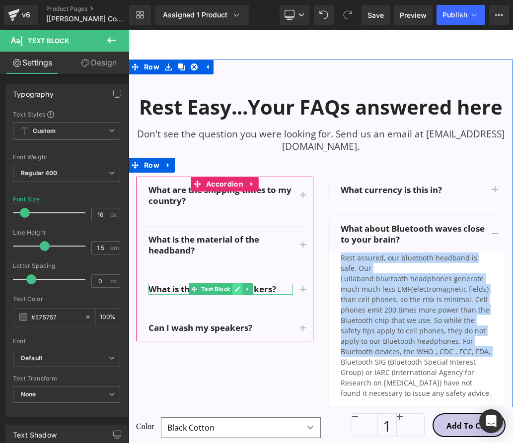
click at [236, 287] on icon at bounding box center [236, 290] width 5 height 6
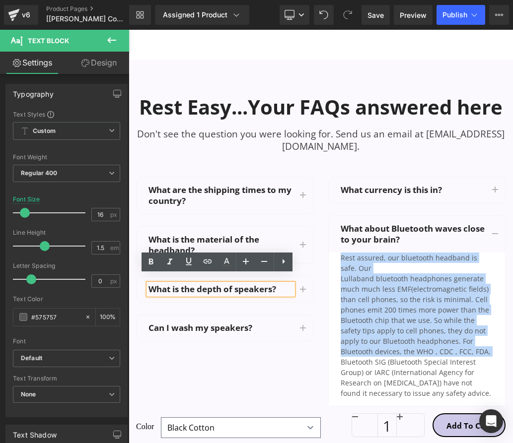
click at [249, 284] on p "What is the depth of speakers?" at bounding box center [220, 289] width 145 height 11
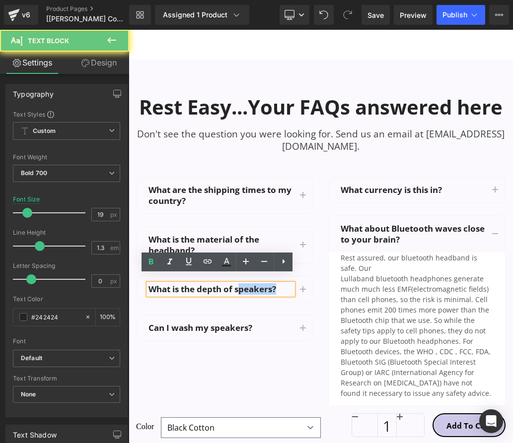
click at [249, 284] on p "What is the depth of speakers?" at bounding box center [220, 289] width 145 height 11
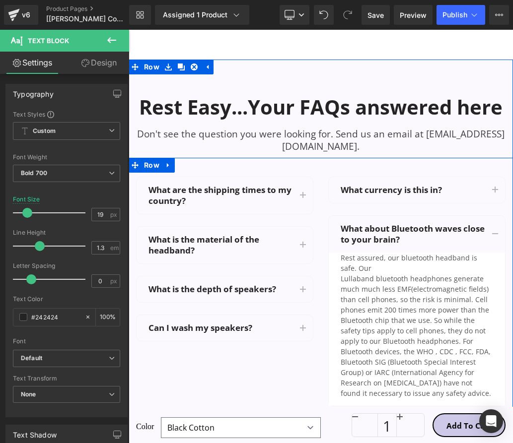
click at [376, 232] on div "What about Bluetooth waves close to your brain? Text Block" at bounding box center [413, 234] width 145 height 22
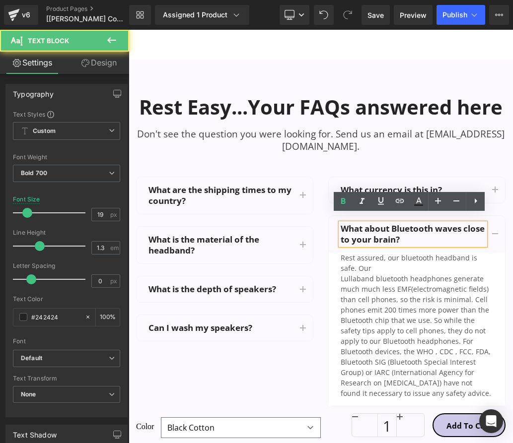
click at [477, 223] on p "What about Bluetooth waves close to your brain?" at bounding box center [413, 234] width 145 height 22
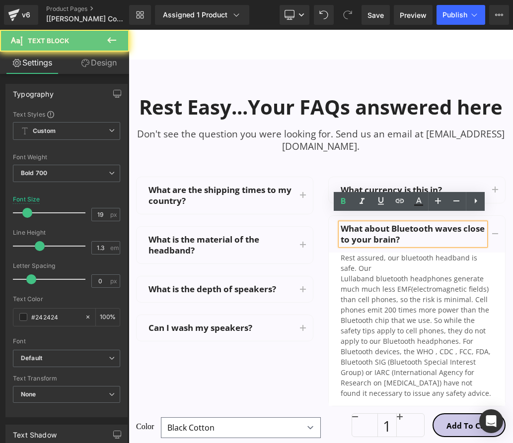
click at [491, 219] on button "button" at bounding box center [495, 234] width 20 height 37
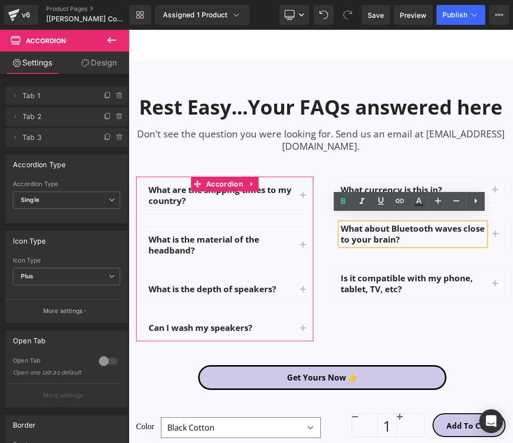
click at [218, 326] on div "Can I wash my speakers? Text Block" at bounding box center [225, 328] width 176 height 26
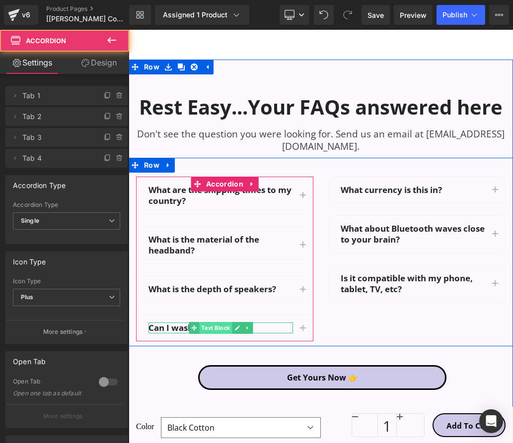
click at [218, 322] on span "Text Block" at bounding box center [215, 328] width 33 height 12
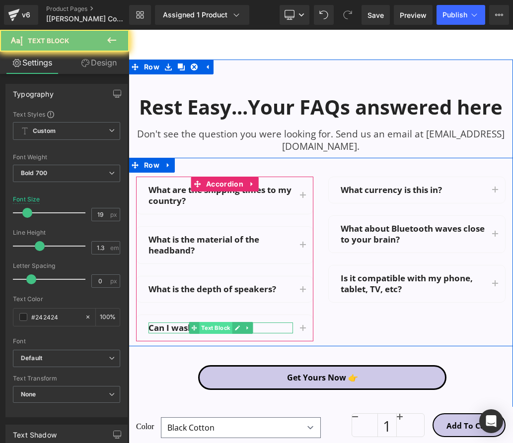
click at [218, 322] on span "Text Block" at bounding box center [215, 328] width 33 height 12
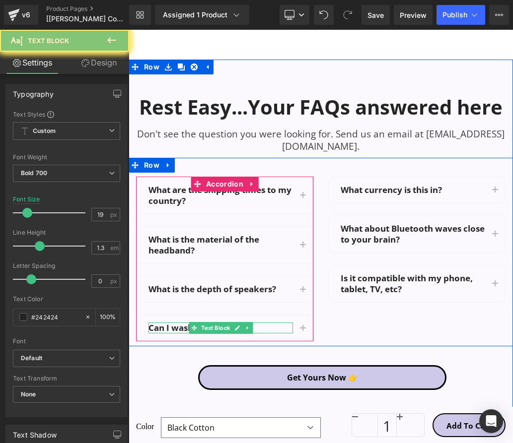
click at [167, 323] on div "Can I wash my speakers?" at bounding box center [220, 328] width 145 height 11
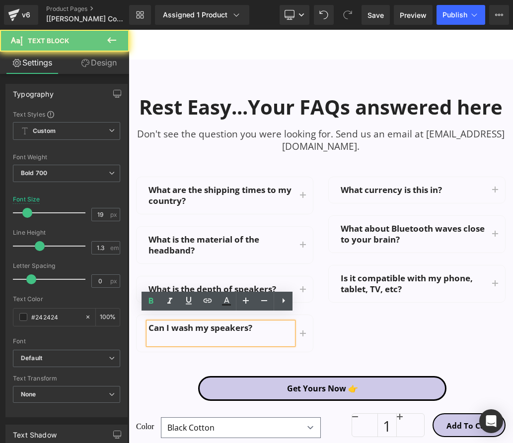
click at [167, 323] on div "Can I wash my speakers?" at bounding box center [220, 334] width 145 height 22
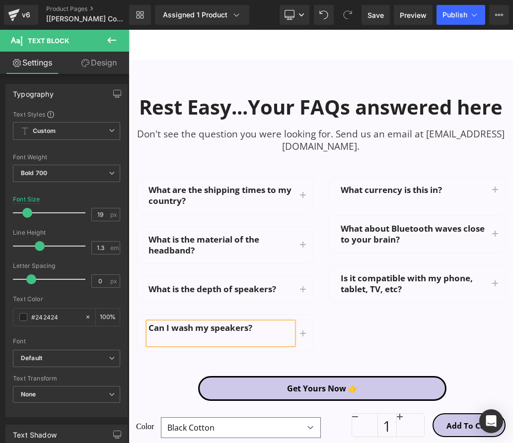
click at [296, 322] on button "button" at bounding box center [303, 333] width 20 height 37
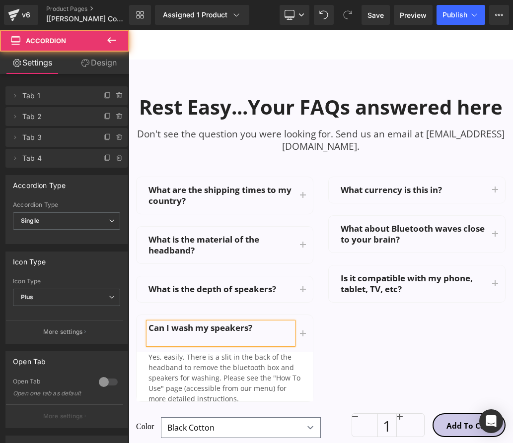
click at [237, 352] on div "Yes, easily. There is a slit in the back of the headband to remove the bluetoot…" at bounding box center [224, 383] width 152 height 63
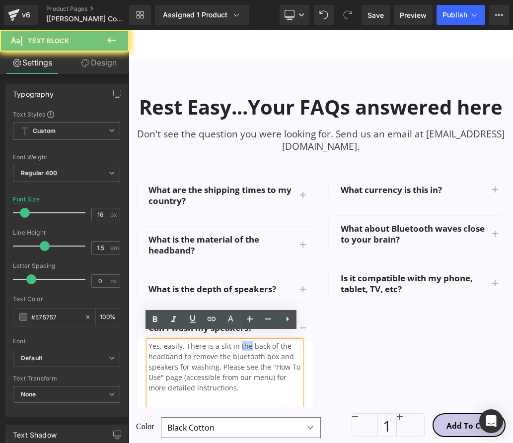
click at [237, 342] on div "Yes, easily. There is a slit in the back of the headband to remove the bluetoot…" at bounding box center [224, 377] width 152 height 73
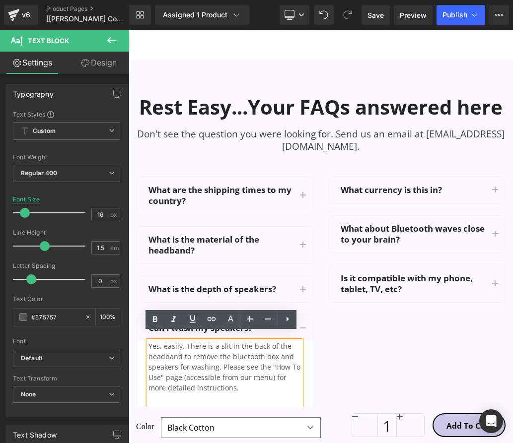
click at [237, 342] on div "Yes, easily. There is a slit in the back of the headband to remove the bluetoot…" at bounding box center [224, 377] width 152 height 73
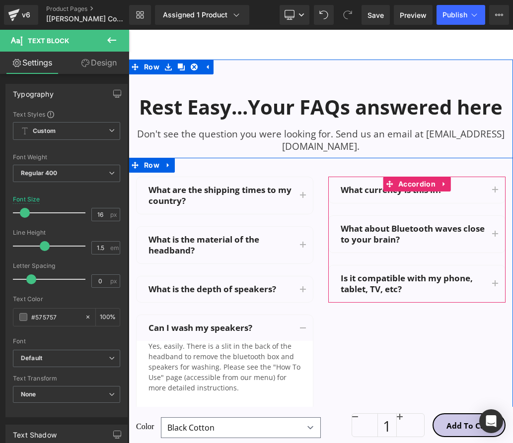
click at [497, 274] on button "button" at bounding box center [495, 284] width 20 height 37
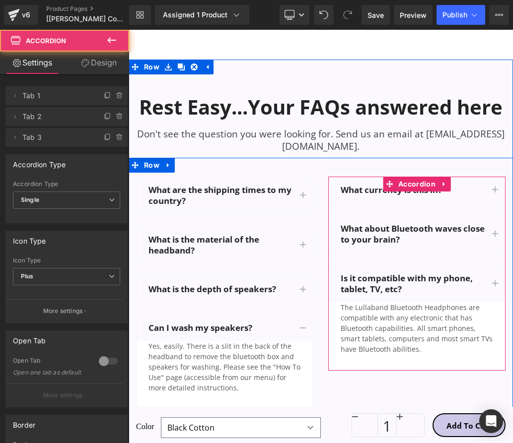
click at [412, 304] on div "The Lullaband Bluetooth Headphones are compatible with any electronic that has …" at bounding box center [417, 333] width 152 height 63
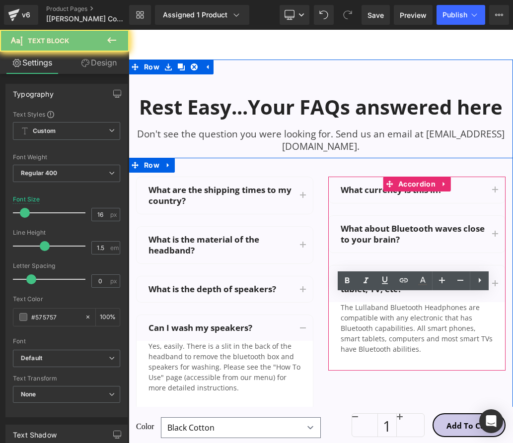
click at [412, 304] on div "The Lullaband Bluetooth Headphones are compatible with any electronic that has …" at bounding box center [417, 333] width 152 height 63
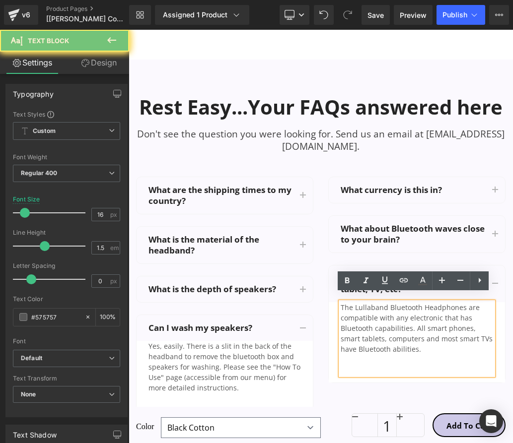
click at [412, 304] on div "The Lullaband Bluetooth Headphones are compatible with any electronic that has …" at bounding box center [417, 338] width 152 height 73
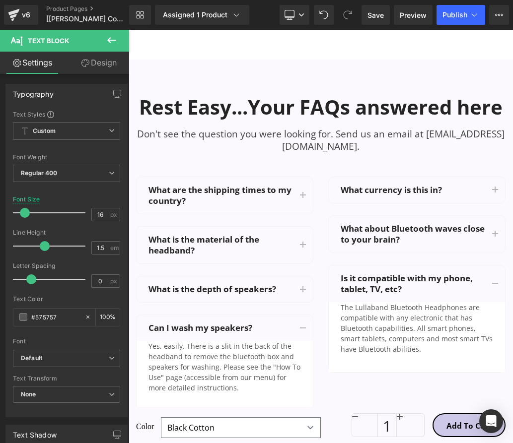
click at [438, 273] on div "Is it compatible with my phone, tablet, TV, etc? Text Block" at bounding box center [413, 284] width 145 height 22
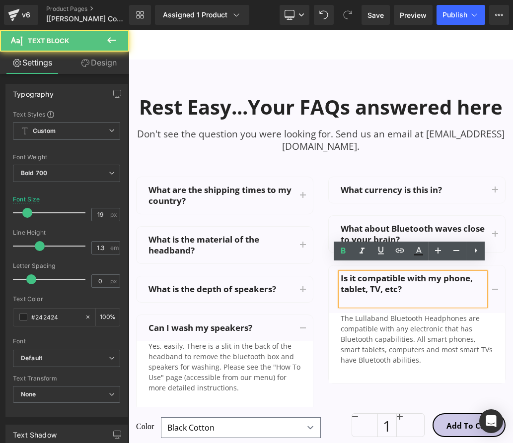
click at [438, 273] on div "Is it compatible with my phone, tablet, TV, etc?" at bounding box center [413, 289] width 145 height 33
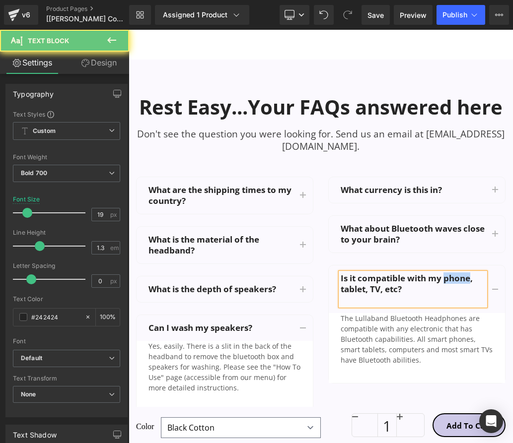
click at [435, 274] on div "Is it compatible with my phone, tablet, TV, etc?" at bounding box center [413, 289] width 145 height 33
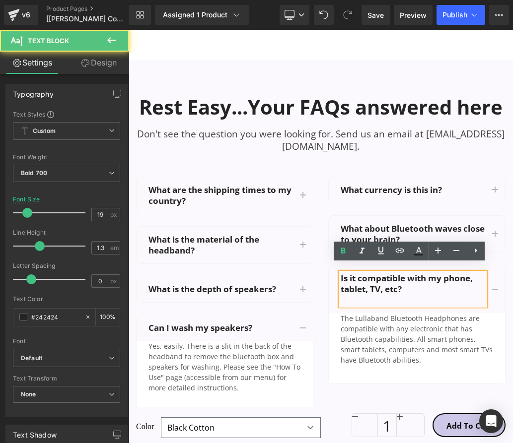
click at [435, 274] on div "Is it compatible with my phone, tablet, TV, etc?" at bounding box center [413, 289] width 145 height 33
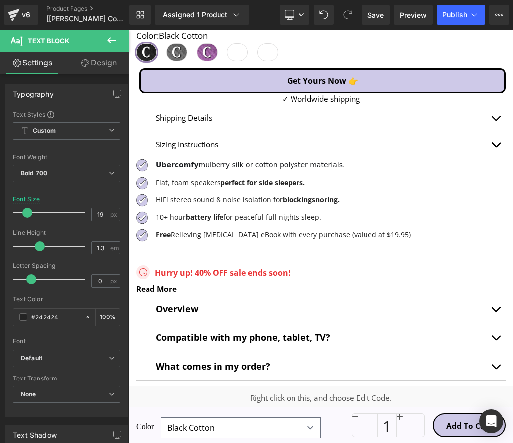
scroll to position [588, 0]
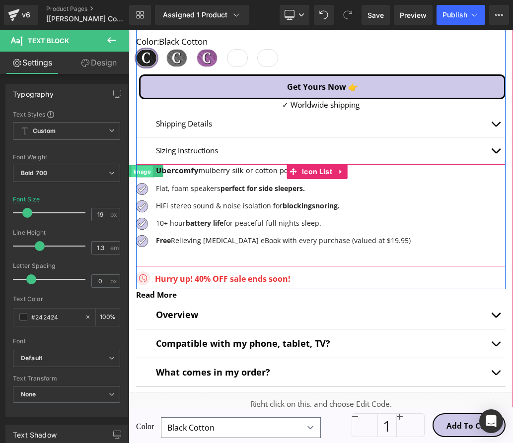
click at [146, 174] on span "Image" at bounding box center [142, 172] width 21 height 12
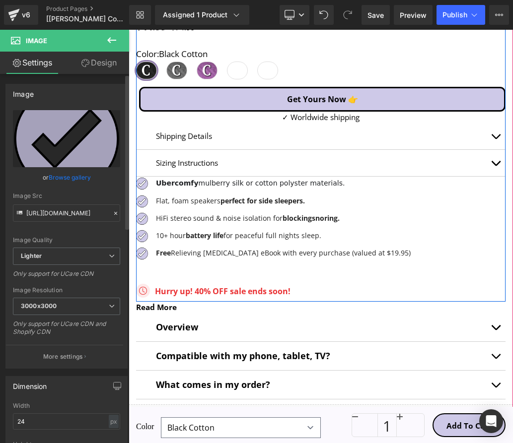
scroll to position [604, 0]
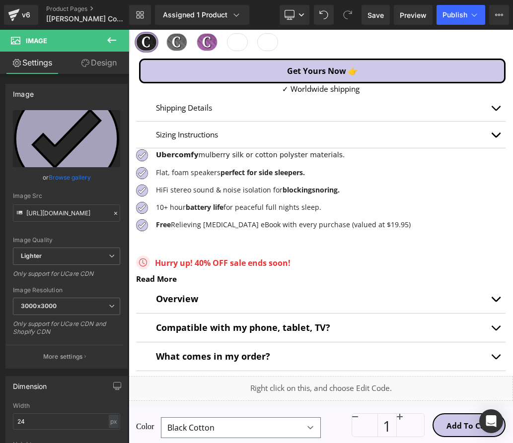
click at [252, 210] on icon at bounding box center [254, 207] width 5 height 6
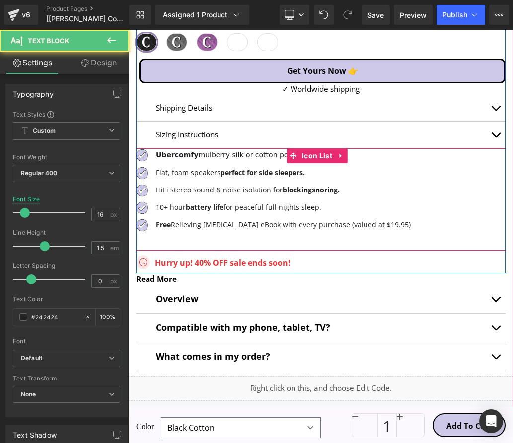
click at [381, 230] on div "Image Uber comfy mulberry silk or cotton polyster materials. Text Block Image F…" at bounding box center [320, 191] width 369 height 87
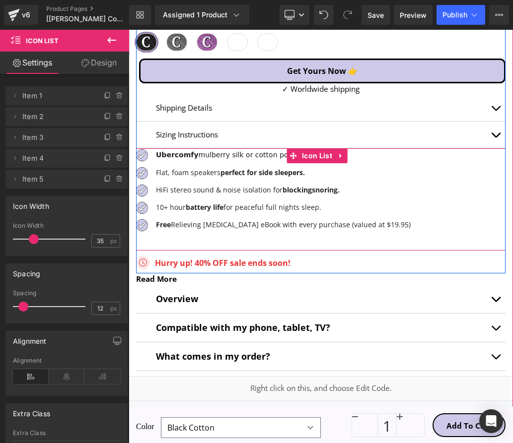
click at [386, 226] on div "Image Uber comfy mulberry silk or cotton polyster materials. Text Block Image F…" at bounding box center [320, 191] width 369 height 87
click at [313, 159] on span "Icon List" at bounding box center [316, 155] width 35 height 15
click at [150, 156] on span "Image" at bounding box center [142, 155] width 21 height 12
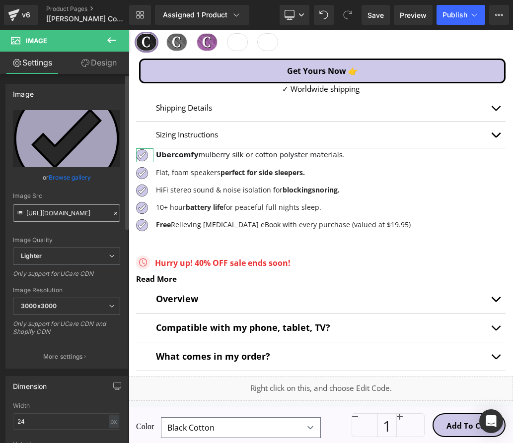
click at [59, 219] on input "[URL][DOMAIN_NAME]" at bounding box center [66, 213] width 107 height 17
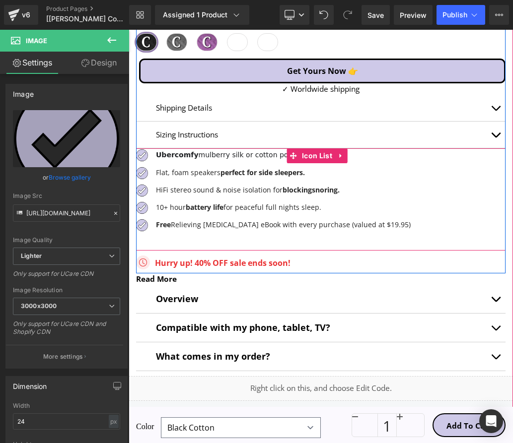
click at [218, 176] on p "Flat, foam speakers perfect for side sleepers." at bounding box center [283, 172] width 255 height 10
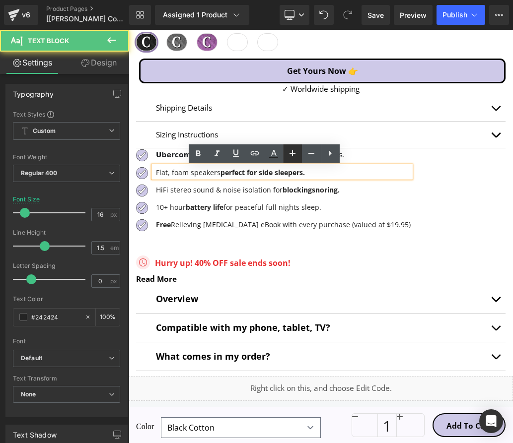
click at [284, 157] on link at bounding box center [292, 154] width 19 height 19
click at [368, 164] on ul "Image Uber comfy mulberry silk or cotton polyster materials. Text Block Image F…" at bounding box center [273, 191] width 275 height 87
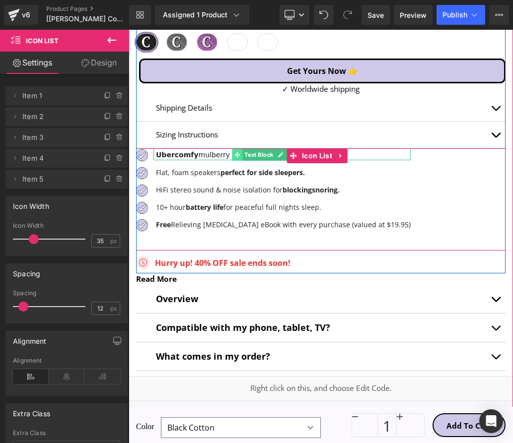
click at [240, 155] on span at bounding box center [237, 155] width 10 height 12
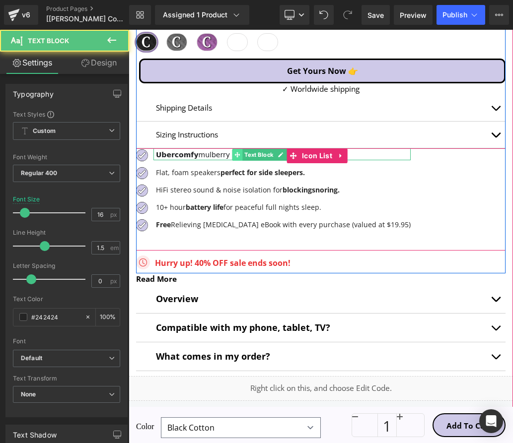
click at [240, 155] on span at bounding box center [237, 155] width 10 height 12
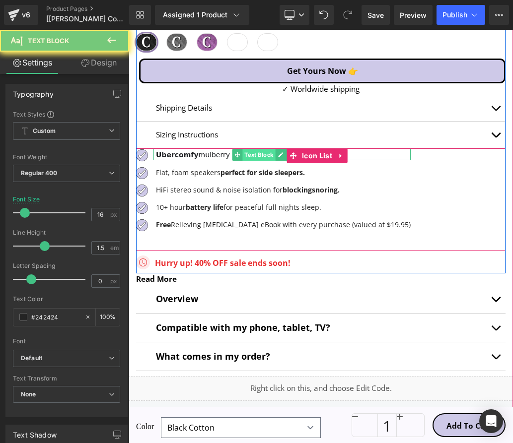
click at [275, 154] on span "Text Block" at bounding box center [258, 155] width 33 height 12
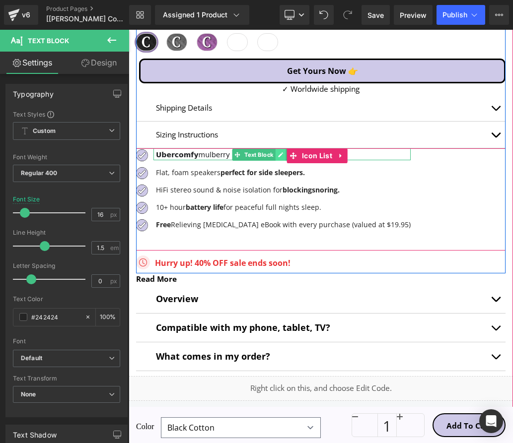
click at [280, 155] on icon at bounding box center [280, 155] width 5 height 6
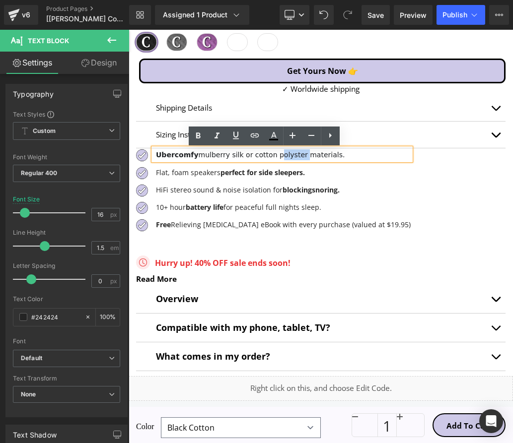
click at [280, 155] on font "Uber comfy mulberry silk or cotton polyster materials." at bounding box center [250, 155] width 189 height 8
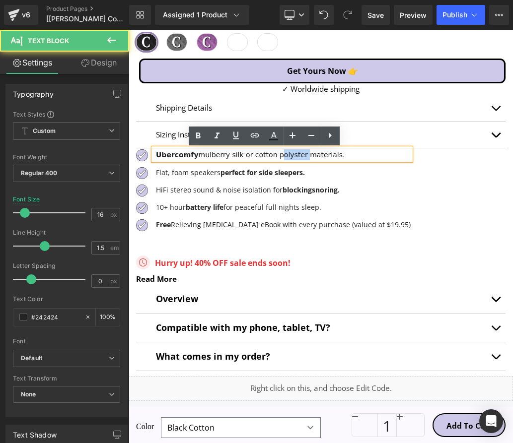
click at [279, 155] on font "Uber comfy mulberry silk or cotton polyster materials." at bounding box center [250, 155] width 189 height 8
click at [277, 155] on font "Uber comfy mulberry silk or cotton polyster materials." at bounding box center [250, 155] width 189 height 8
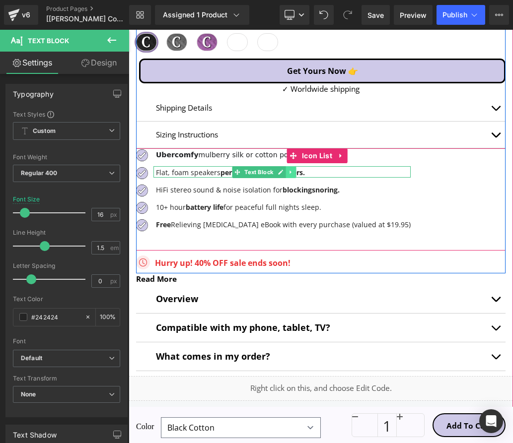
drag, startPoint x: 250, startPoint y: 176, endPoint x: 291, endPoint y: 177, distance: 40.7
click at [250, 176] on span "Text Block" at bounding box center [258, 172] width 33 height 12
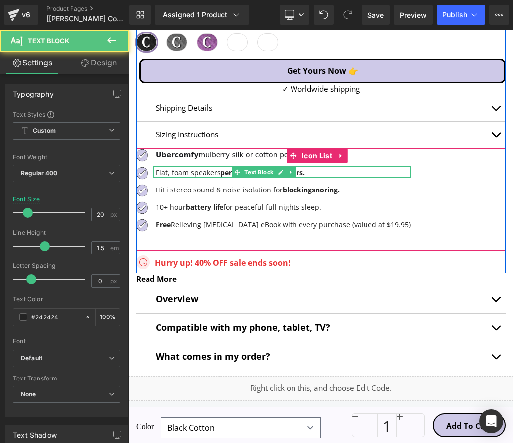
click at [281, 173] on icon at bounding box center [280, 172] width 5 height 5
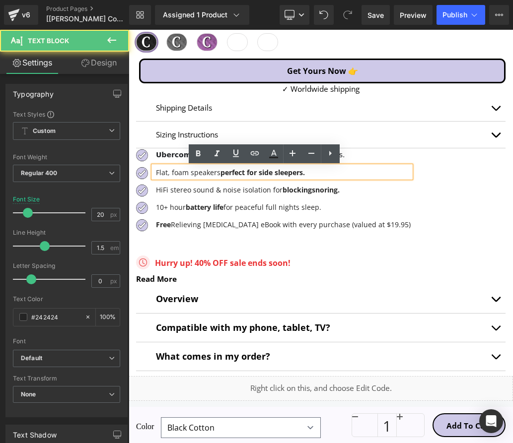
click at [313, 178] on p "Flat, foam speakers perfect for side sleepers." at bounding box center [283, 172] width 255 height 10
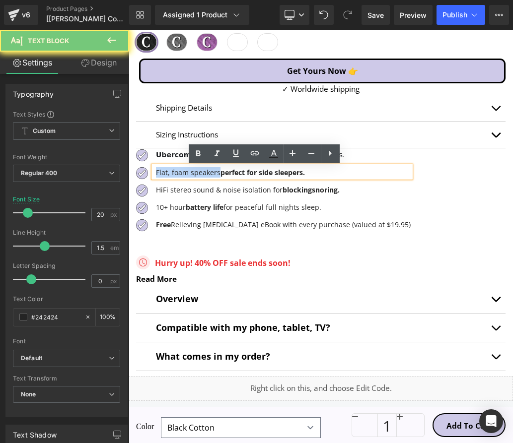
click at [313, 178] on p "Flat, foam speakers perfect for side sleepers." at bounding box center [283, 172] width 255 height 10
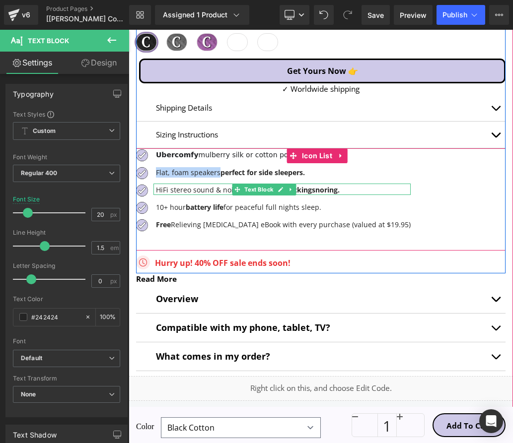
click at [277, 195] on link at bounding box center [280, 190] width 10 height 12
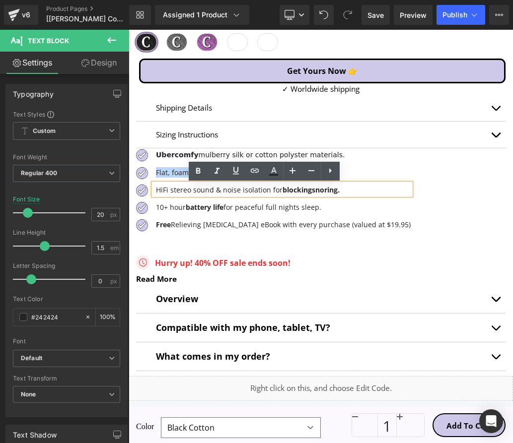
click at [275, 187] on p "HiFi stereo sound & noise isolation for blocking snoring." at bounding box center [283, 190] width 255 height 10
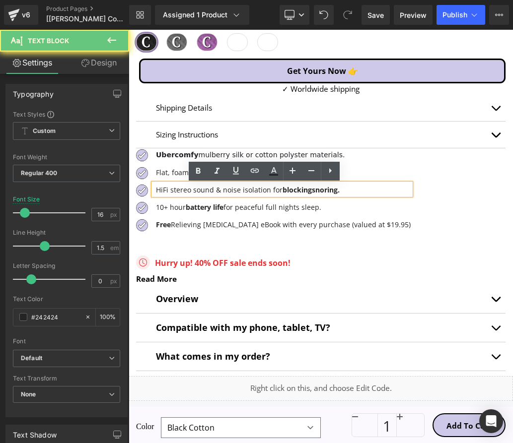
click at [275, 187] on p "HiFi stereo sound & noise isolation for blocking snoring." at bounding box center [283, 190] width 255 height 10
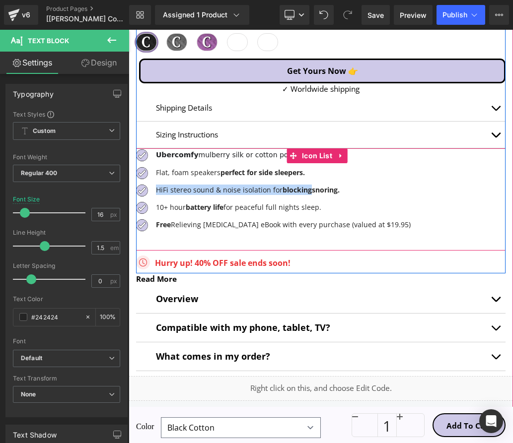
click at [229, 213] on div "10+ hour battery life for peaceful full nights sleep. Text Block" at bounding box center [281, 206] width 257 height 11
click at [229, 212] on div "10+ hour battery life for peaceful full nights sleep. Text Block" at bounding box center [281, 206] width 257 height 11
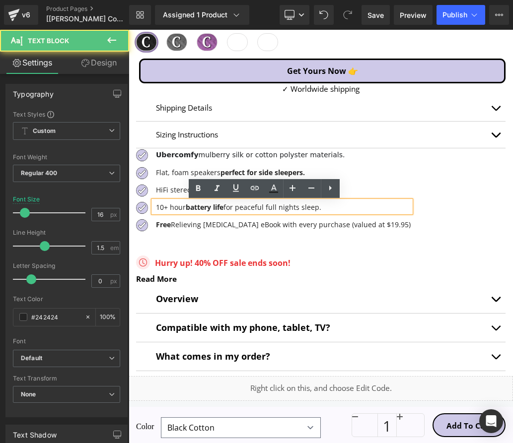
click at [229, 212] on p "10+ hour battery life for peaceful full nights sleep." at bounding box center [283, 207] width 255 height 10
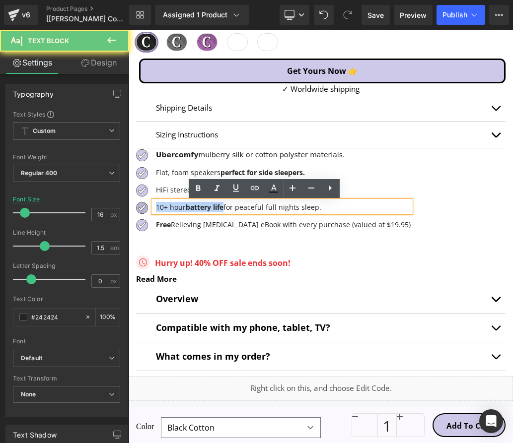
copy p "10+ hour battery life"
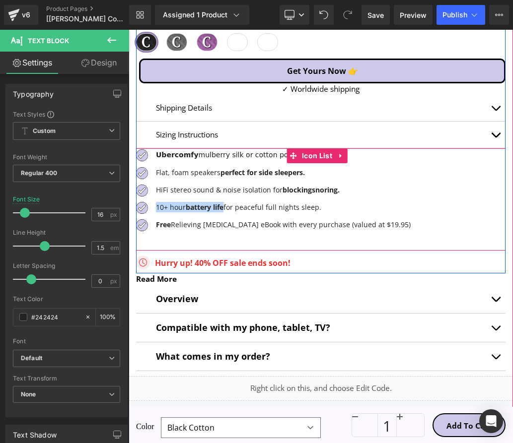
click at [198, 226] on p "Free Relieving [MEDICAL_DATA] eBook with every purchase (valued at $19.95)" at bounding box center [283, 224] width 255 height 10
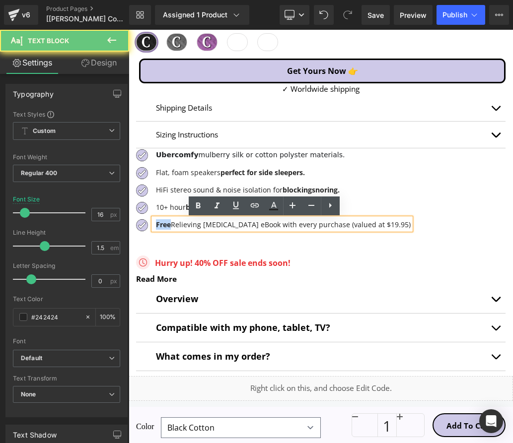
click at [198, 226] on p "Free Relieving [MEDICAL_DATA] eBook with every purchase (valued at $19.95)" at bounding box center [283, 224] width 255 height 10
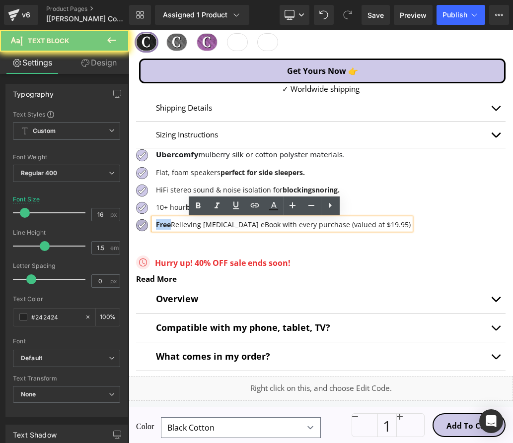
copy strong "Free"
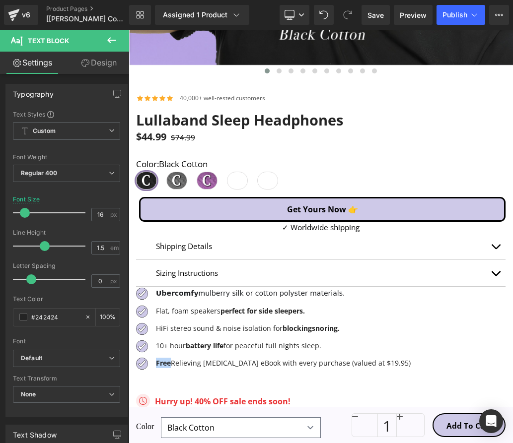
scroll to position [469, 0]
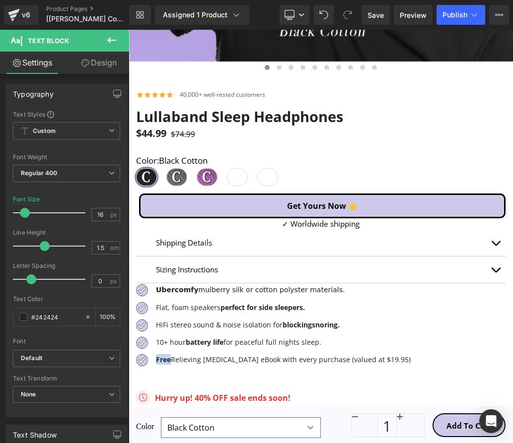
click at [219, 269] on p "Sizing Instructions" at bounding box center [321, 269] width 330 height 11
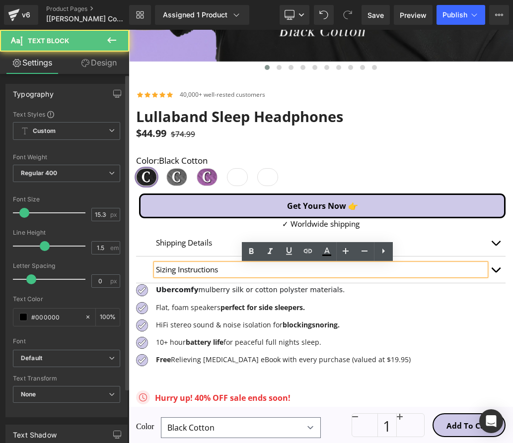
click at [32, 236] on div at bounding box center [52, 246] width 68 height 20
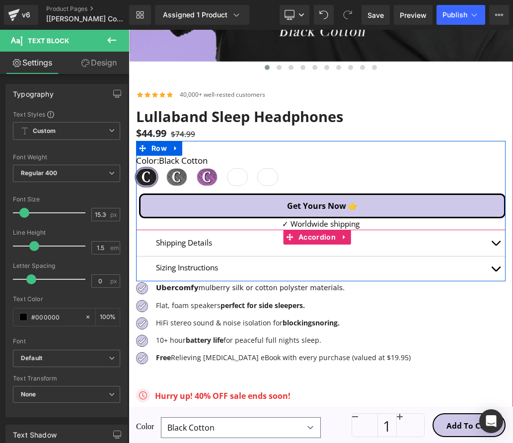
click at [476, 244] on div "Shipping Details Text Block" at bounding box center [321, 242] width 330 height 11
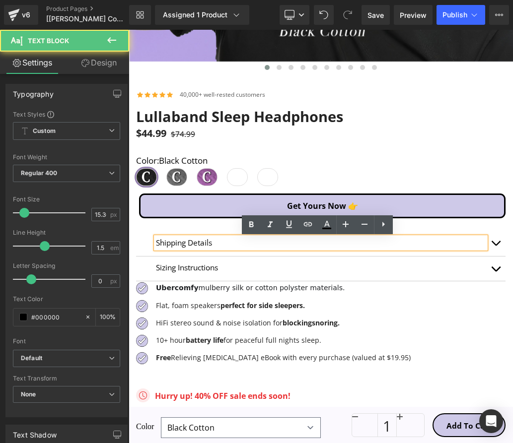
click at [486, 243] on button "button" at bounding box center [496, 243] width 20 height 26
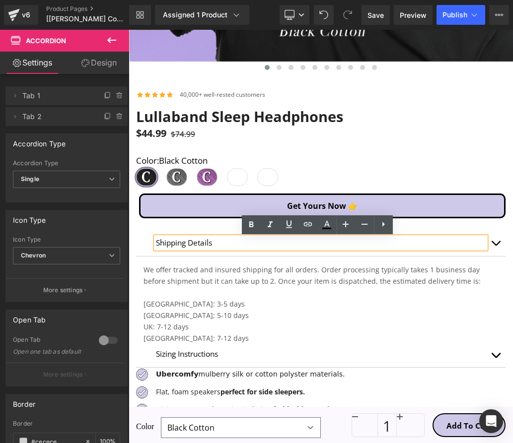
click at [486, 243] on button "button" at bounding box center [496, 243] width 20 height 26
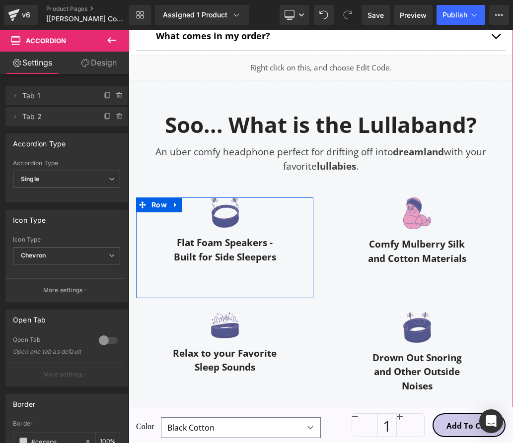
scroll to position [946, 0]
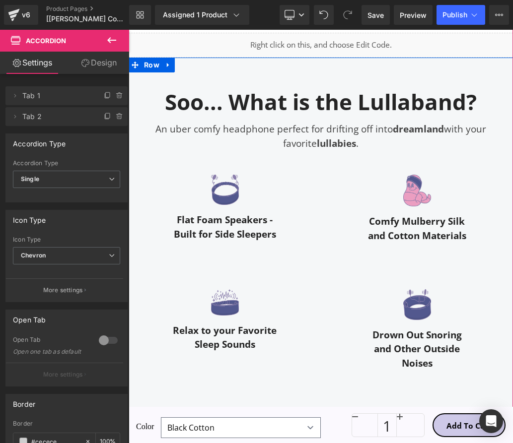
click at [265, 71] on div "Soo... What is the Lullaband? Heading An uber comfy headphone perfect for drift…" at bounding box center [321, 233] width 384 height 350
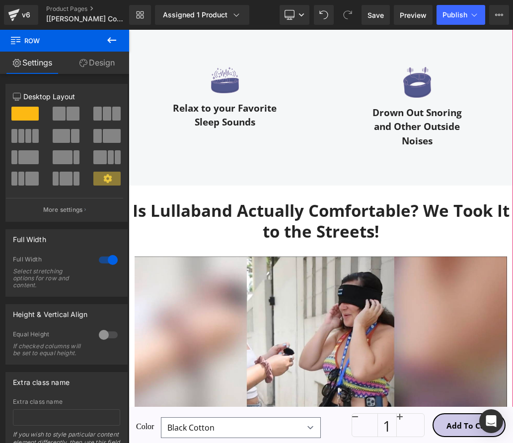
scroll to position [1224, 0]
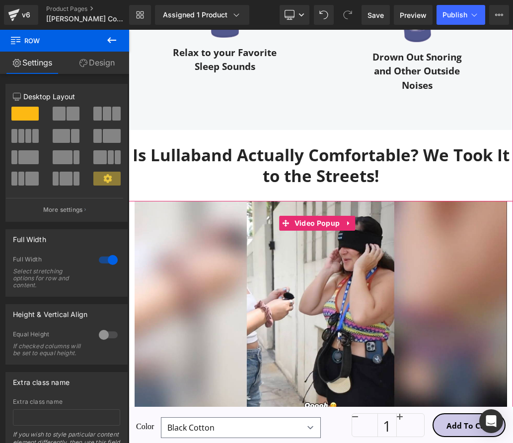
click at [336, 261] on img at bounding box center [321, 332] width 372 height 262
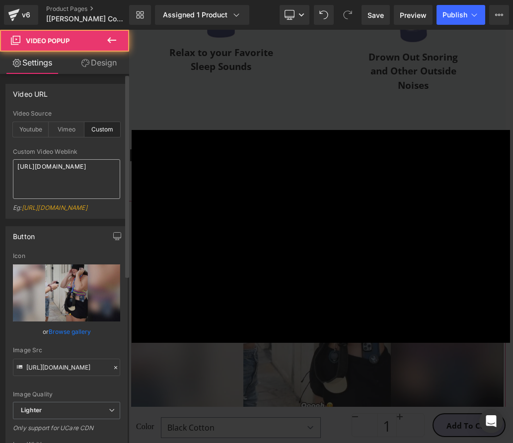
click at [64, 186] on textarea "[URL][DOMAIN_NAME]" at bounding box center [66, 179] width 107 height 40
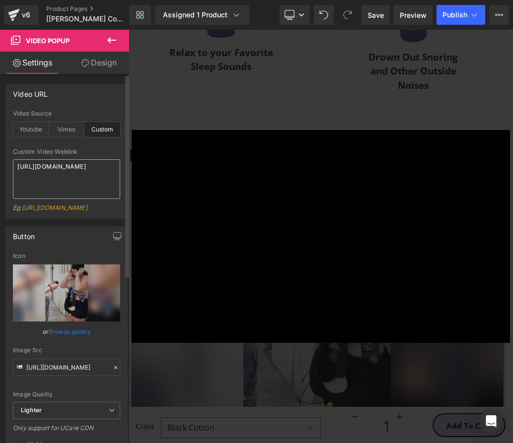
click at [64, 186] on textarea "[URL][DOMAIN_NAME]" at bounding box center [66, 179] width 107 height 40
click at [183, 113] on div "× Loading..." at bounding box center [321, 237] width 384 height 414
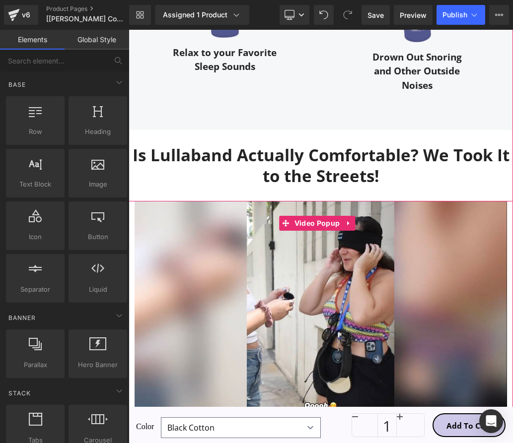
click at [390, 262] on img at bounding box center [321, 332] width 372 height 262
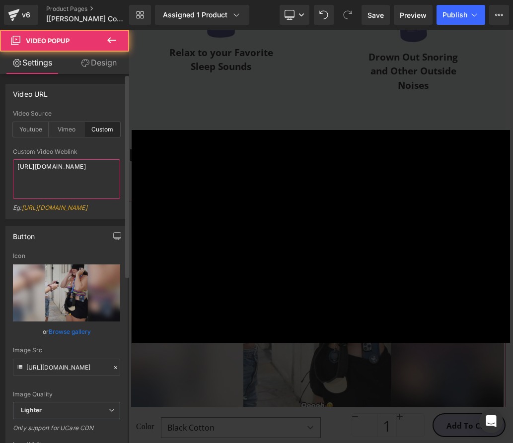
click at [70, 184] on textarea "[URL][DOMAIN_NAME]" at bounding box center [66, 179] width 107 height 40
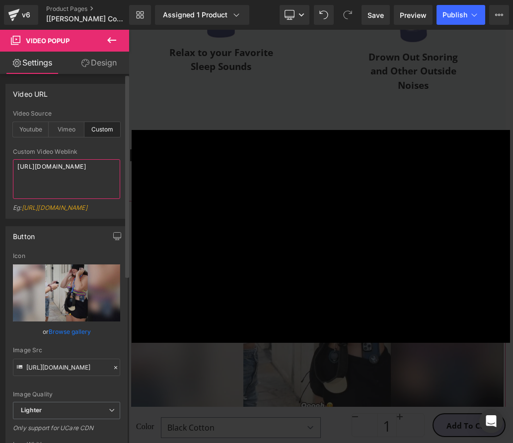
drag, startPoint x: 51, startPoint y: 185, endPoint x: 2, endPoint y: 154, distance: 57.6
click at [13, 159] on textarea "[URL][DOMAIN_NAME]" at bounding box center [66, 179] width 107 height 40
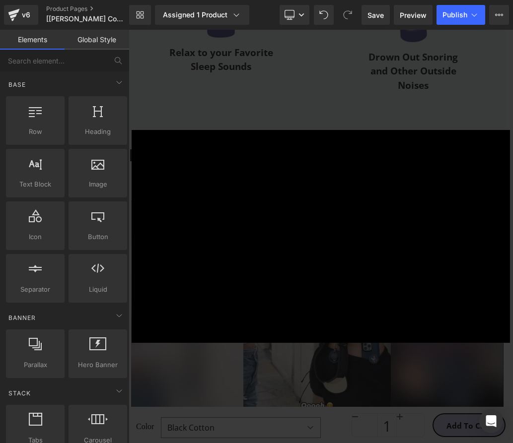
click at [210, 112] on div "× Loading..." at bounding box center [321, 237] width 384 height 414
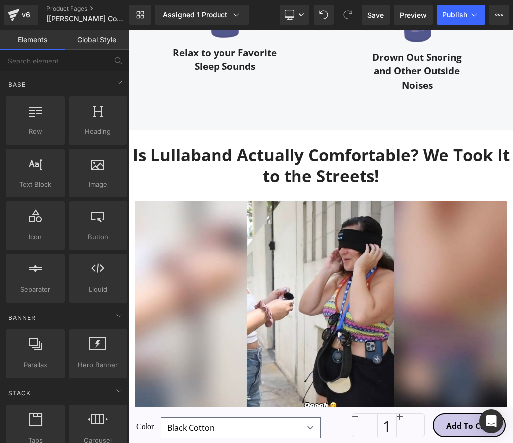
click at [236, 211] on img at bounding box center [321, 332] width 372 height 262
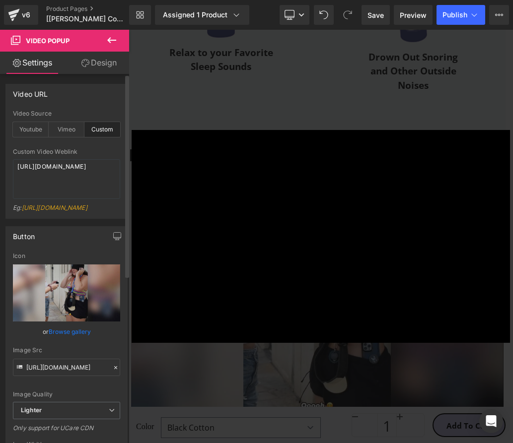
scroll to position [1383, 0]
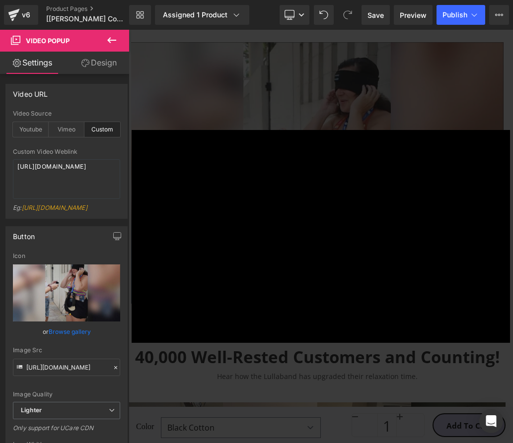
click at [386, 117] on div "× Loading..." at bounding box center [321, 237] width 384 height 414
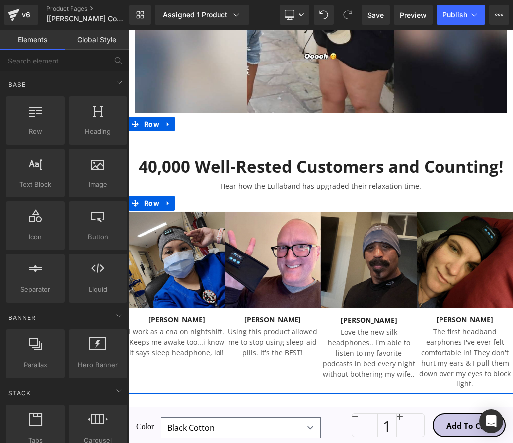
scroll to position [1621, 0]
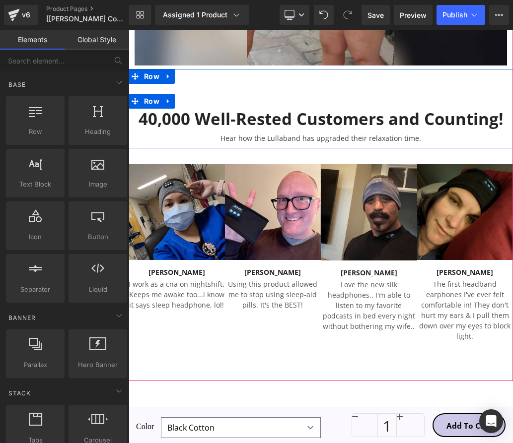
click at [262, 110] on div "40,000 Well-Rested Customers and Counting! Heading Hear how the Lullaband has u…" at bounding box center [321, 121] width 384 height 55
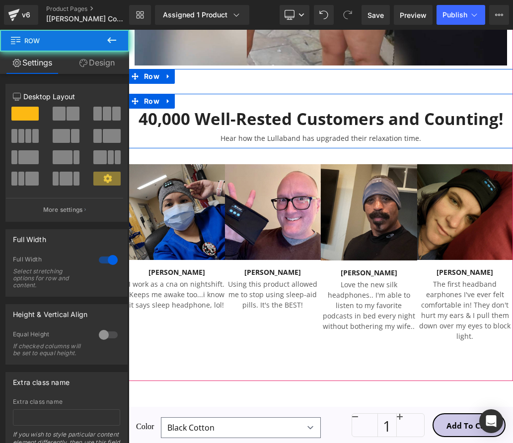
click at [262, 110] on div "40,000 Well-Rested Customers and Counting! Heading Hear how the Lullaband has u…" at bounding box center [321, 121] width 384 height 55
click at [263, 116] on h2 "40,000 Well-Rested Customers and Counting!" at bounding box center [321, 119] width 384 height 21
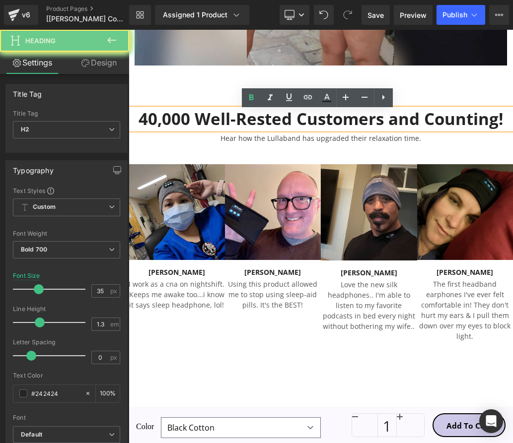
click at [263, 116] on h2 "40,000 Well-Rested Customers and Counting!" at bounding box center [321, 119] width 384 height 21
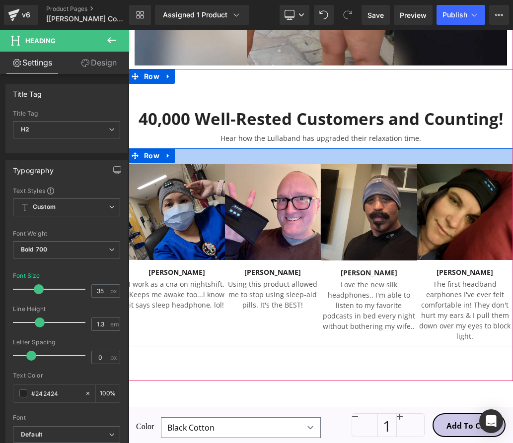
click at [287, 144] on div "Hear how the Lullaband has upgraded their relaxation time. Text Block" at bounding box center [321, 137] width 384 height 14
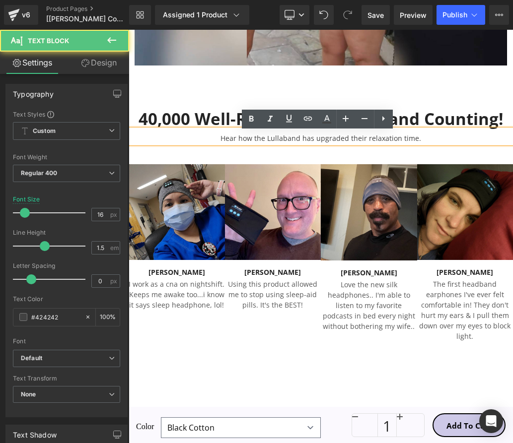
click at [286, 144] on p "Hear how the Lullaband has upgraded their relaxation time." at bounding box center [321, 138] width 384 height 10
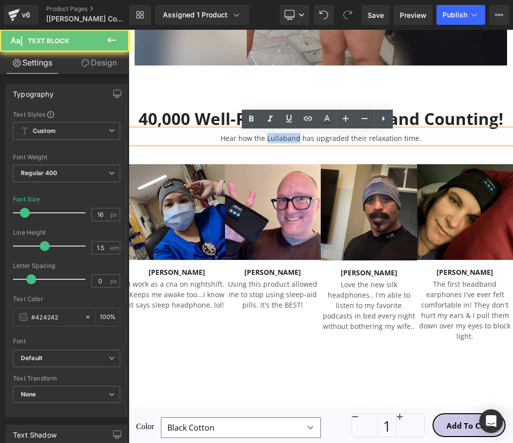
click at [286, 144] on p "Hear how the Lullaband has upgraded their relaxation time." at bounding box center [321, 138] width 384 height 10
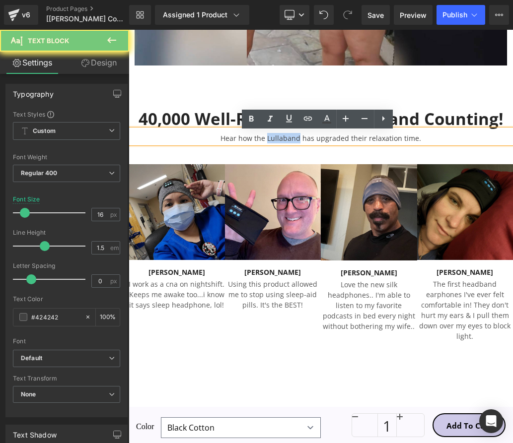
click at [287, 144] on p "Hear how the Lullaband has upgraded their relaxation time." at bounding box center [321, 138] width 384 height 10
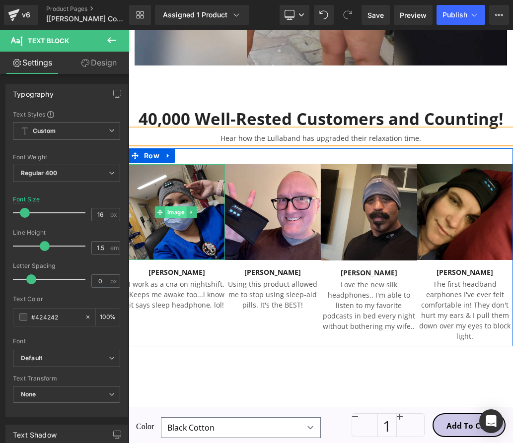
click at [169, 212] on span "Image" at bounding box center [175, 213] width 21 height 12
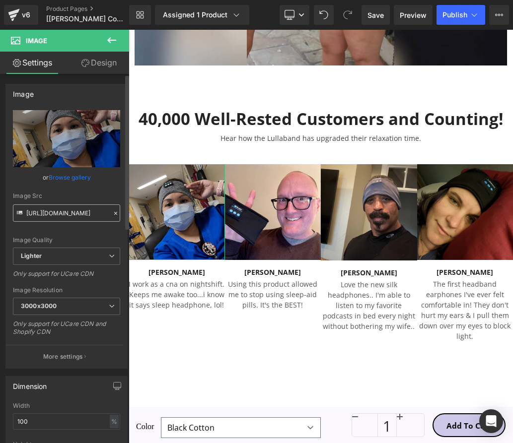
click at [74, 209] on input "[URL][DOMAIN_NAME]" at bounding box center [66, 213] width 107 height 17
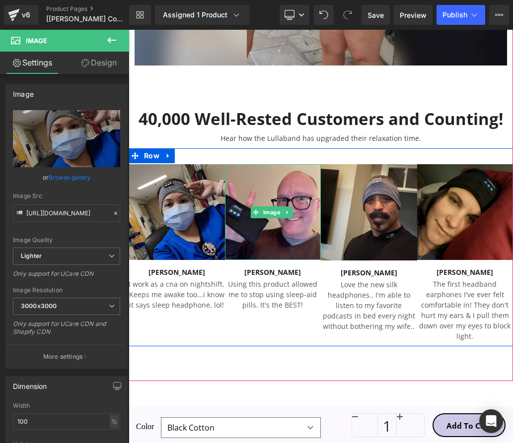
click at [249, 211] on img at bounding box center [273, 212] width 96 height 96
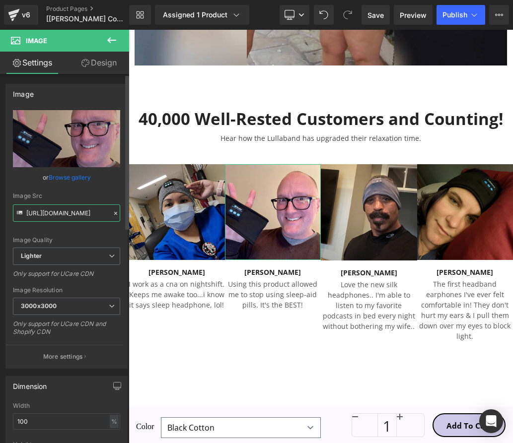
click at [74, 219] on input "[URL][DOMAIN_NAME]" at bounding box center [66, 213] width 107 height 17
click at [73, 219] on input "[URL][DOMAIN_NAME]" at bounding box center [66, 213] width 107 height 17
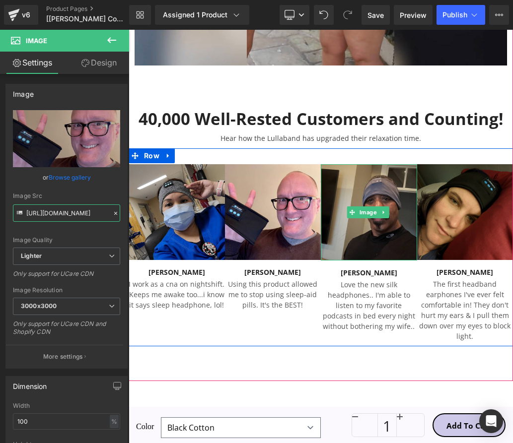
click at [354, 167] on div at bounding box center [369, 165] width 96 height 2
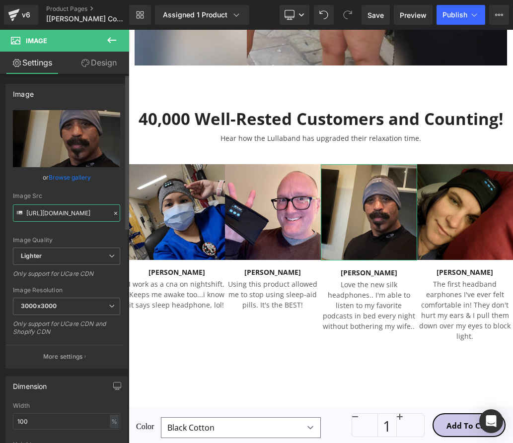
click at [93, 217] on input "[URL][DOMAIN_NAME]" at bounding box center [66, 213] width 107 height 17
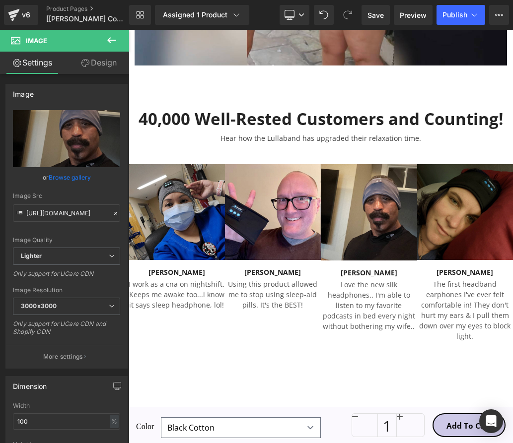
click at [451, 195] on img at bounding box center [465, 212] width 96 height 96
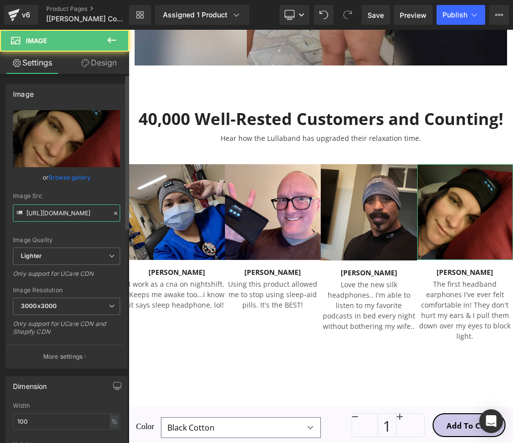
click at [73, 221] on input "[URL][DOMAIN_NAME]" at bounding box center [66, 213] width 107 height 17
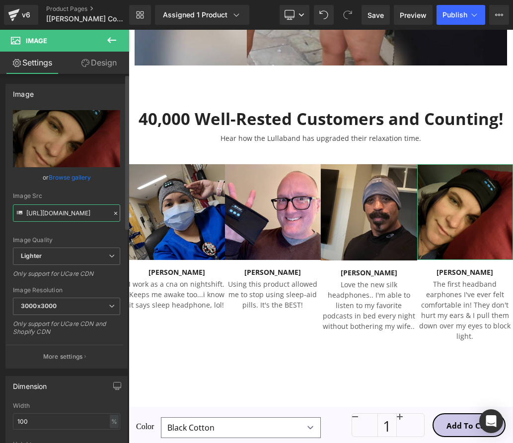
click at [73, 221] on input "[URL][DOMAIN_NAME]" at bounding box center [66, 213] width 107 height 17
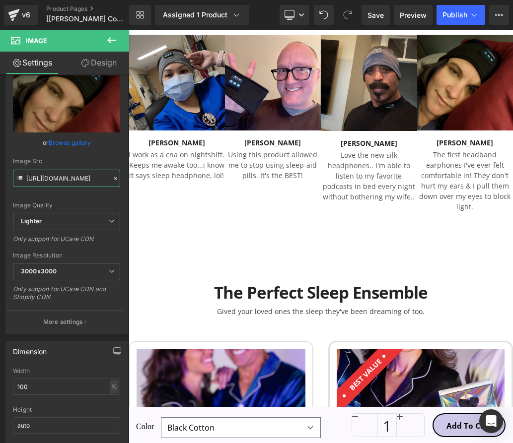
scroll to position [1887, 0]
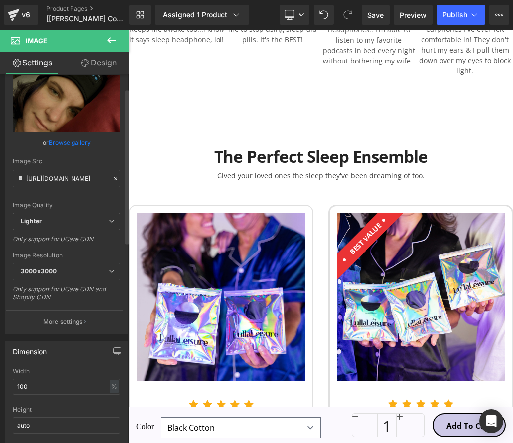
drag, startPoint x: 4, startPoint y: 233, endPoint x: 25, endPoint y: 231, distance: 20.5
click at [5, 233] on div "Image [URL][DOMAIN_NAME] Replace Image Upload image or Browse gallery Image Src…" at bounding box center [67, 188] width 134 height 293
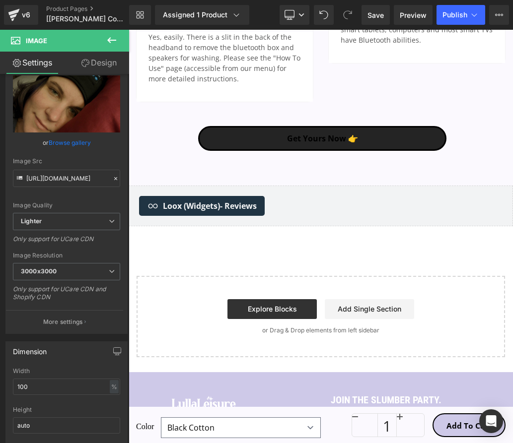
scroll to position [2817, 0]
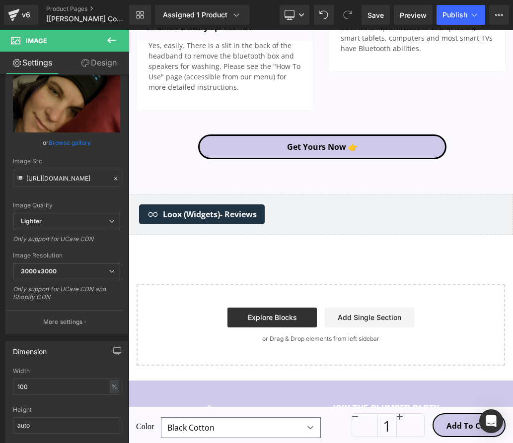
click at [301, 196] on span "Loox (Widgets)" at bounding box center [320, 202] width 47 height 12
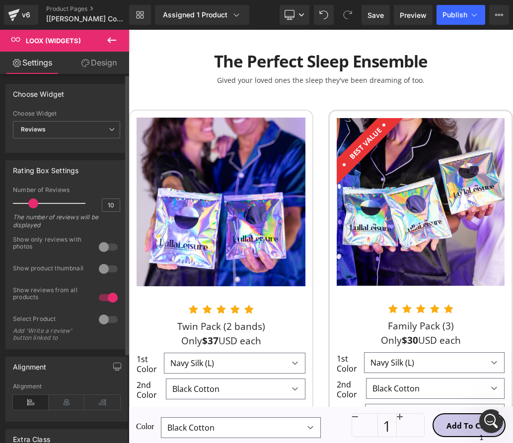
scroll to position [0, 0]
